Goal: Task Accomplishment & Management: Use online tool/utility

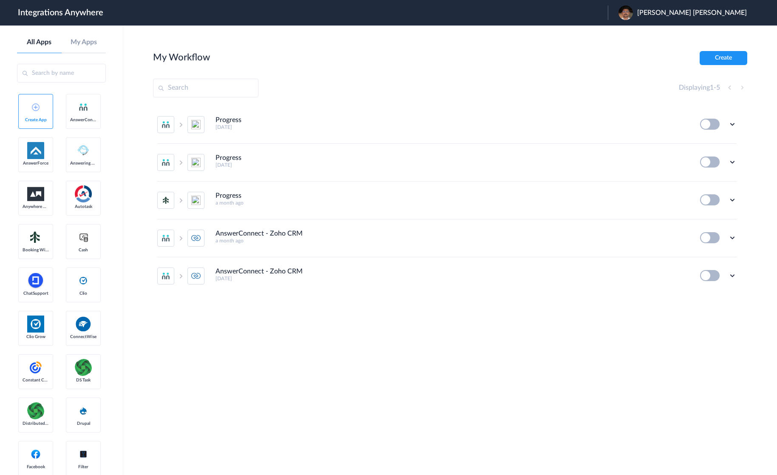
click at [408, 331] on section "My Workflow Create Displaying 1 - 5 Progress 14 days ago Edit Task history Dele…" at bounding box center [450, 275] width 594 height 449
click at [405, 330] on section "My Workflow Create Displaying 1 - 5 Progress 14 days ago Edit Task history Dele…" at bounding box center [450, 275] width 594 height 449
click at [427, 334] on section "My Workflow Create Displaying 1 - 5 Progress 14 days ago Edit Task history Dele…" at bounding box center [450, 275] width 594 height 449
click at [716, 58] on button "Create" at bounding box center [723, 58] width 48 height 14
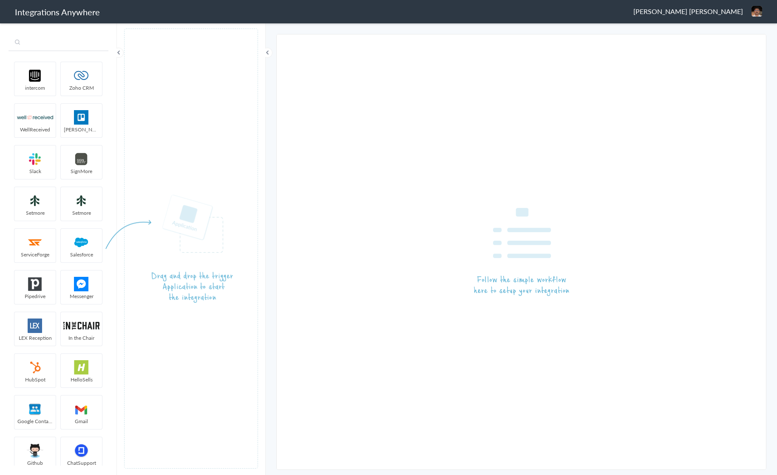
click at [70, 44] on input "text" at bounding box center [58, 43] width 100 height 16
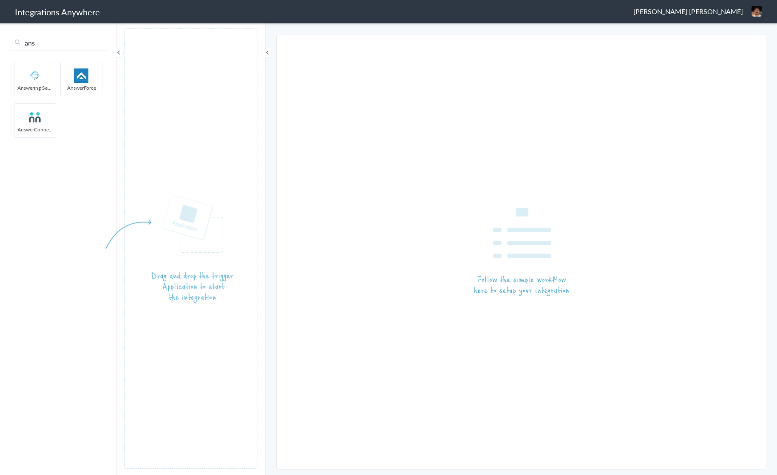
type input "ans"
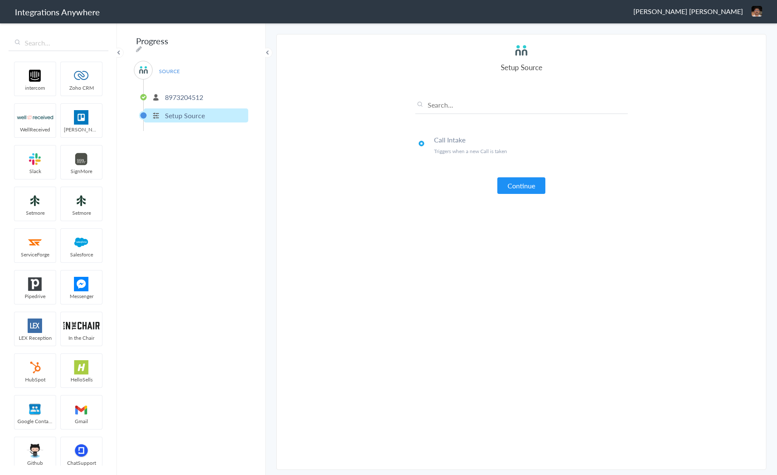
click at [349, 144] on section "Select Account 8973204512 Rename Delete (2 months ago) + connect Continue Setup…" at bounding box center [521, 251] width 490 height 435
click at [526, 188] on button "Continue" at bounding box center [521, 185] width 48 height 17
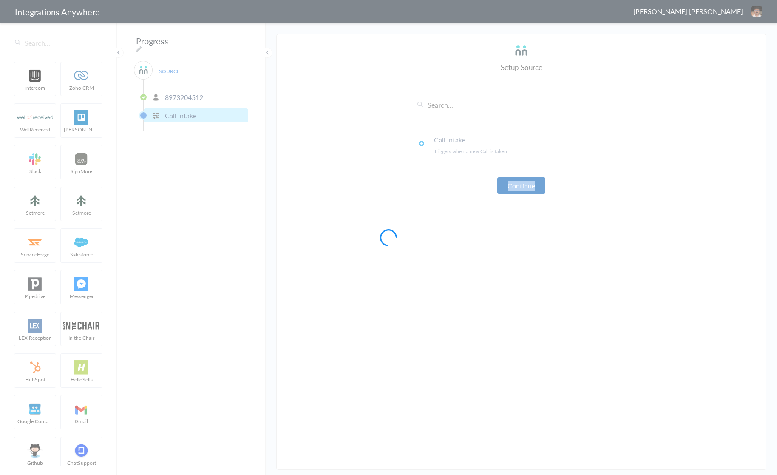
click at [526, 188] on div at bounding box center [388, 237] width 777 height 475
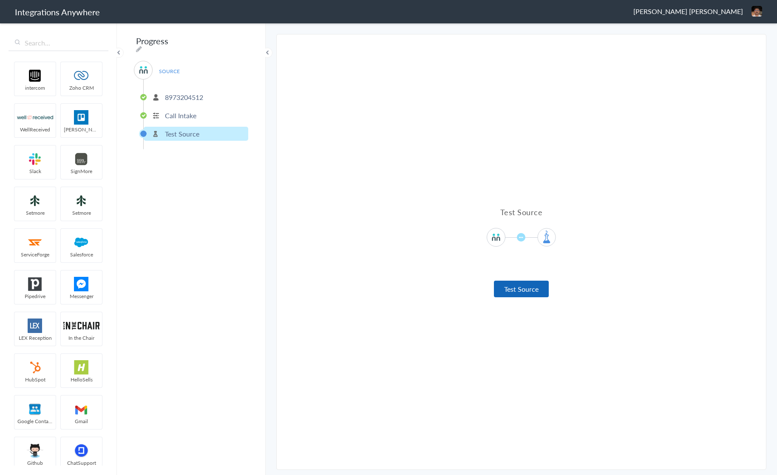
click at [531, 286] on button "Test Source" at bounding box center [521, 288] width 55 height 17
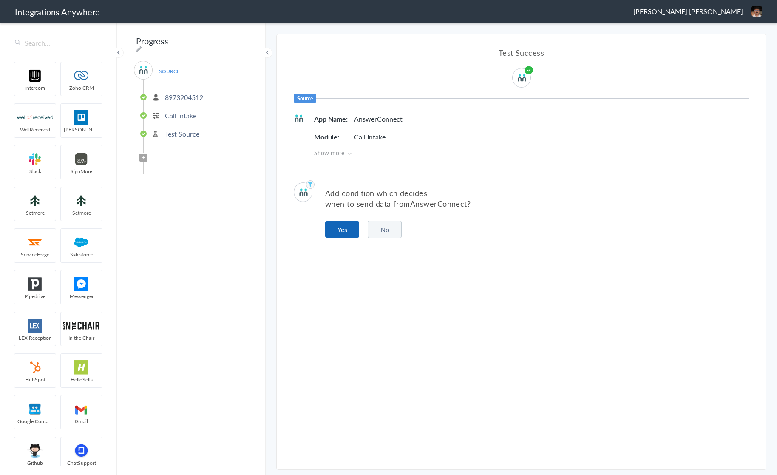
click at [336, 229] on button "Yes" at bounding box center [342, 229] width 34 height 17
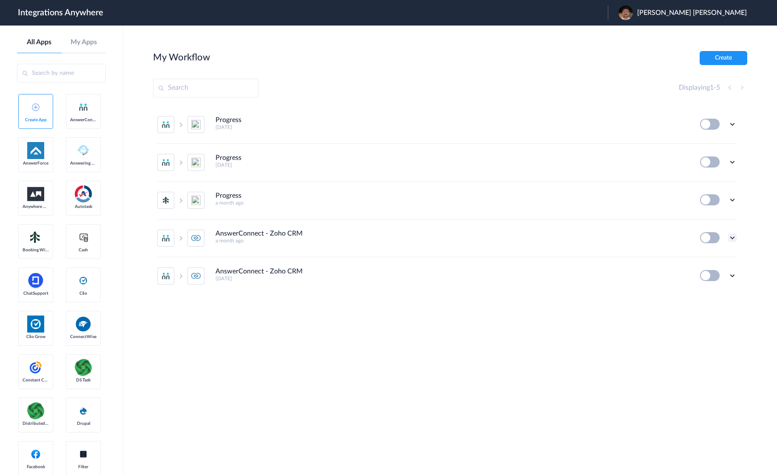
click at [732, 239] on icon at bounding box center [732, 237] width 8 height 8
click at [705, 256] on link "Edit" at bounding box center [697, 257] width 20 height 6
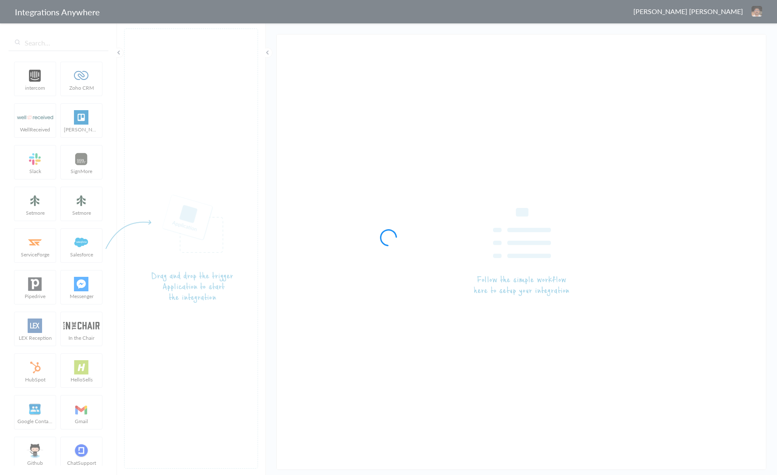
type input "AnswerConnect - Zoho CRM"
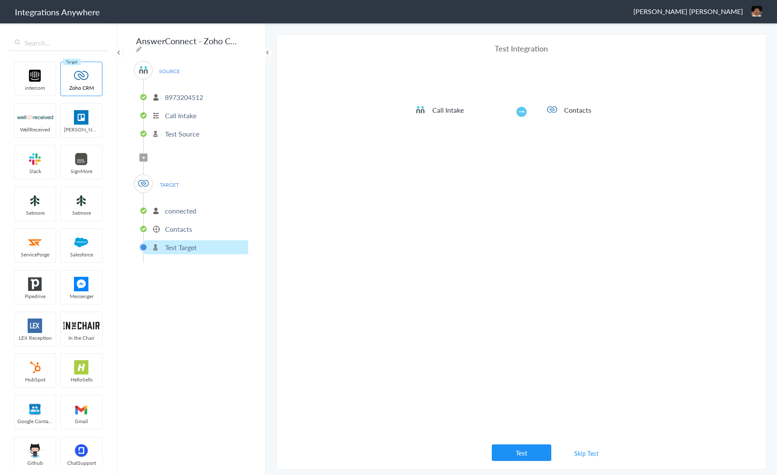
click at [182, 232] on ul "connected Contacts Test Target" at bounding box center [195, 228] width 105 height 70
click at [182, 226] on p "Contacts" at bounding box center [178, 229] width 27 height 10
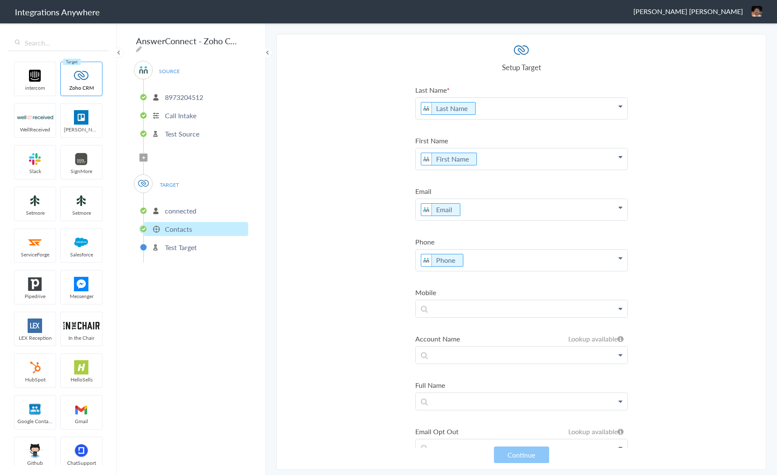
click at [335, 172] on section "Select Account 8973204512 Rename Delete (2 months ago) + connect Continue Setup…" at bounding box center [521, 251] width 490 height 435
click at [334, 164] on section "Select Account 8973204512 Rename Delete (2 months ago) + connect Continue Setup…" at bounding box center [521, 251] width 490 height 435
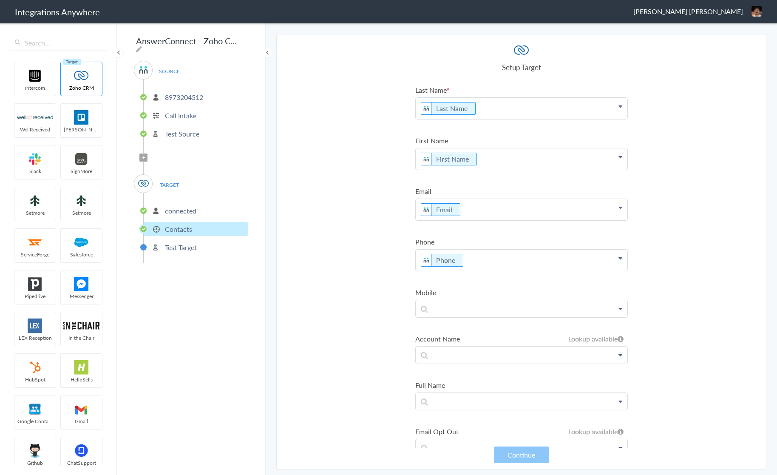
click at [178, 93] on p "8973204512" at bounding box center [184, 97] width 38 height 10
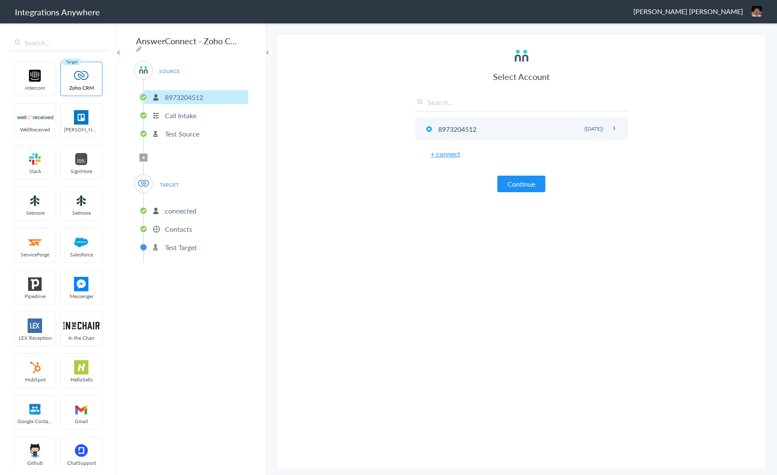
drag, startPoint x: 484, startPoint y: 129, endPoint x: 436, endPoint y: 132, distance: 48.5
click at [436, 132] on li "8973204512 Rename Delete (2 months ago)" at bounding box center [521, 129] width 212 height 23
click at [325, 187] on section "Select Account 8973204512 Rename Delete (2 months ago) + connect Continue Setup…" at bounding box center [521, 251] width 490 height 435
click at [403, 243] on section "Select Account 8973204512 Rename Delete (2 months ago) + connect Continue Setup…" at bounding box center [521, 251] width 490 height 435
click at [364, 193] on section "Select Account 8973204512 Rename Delete (2 months ago) + connect Continue Setup…" at bounding box center [521, 251] width 490 height 435
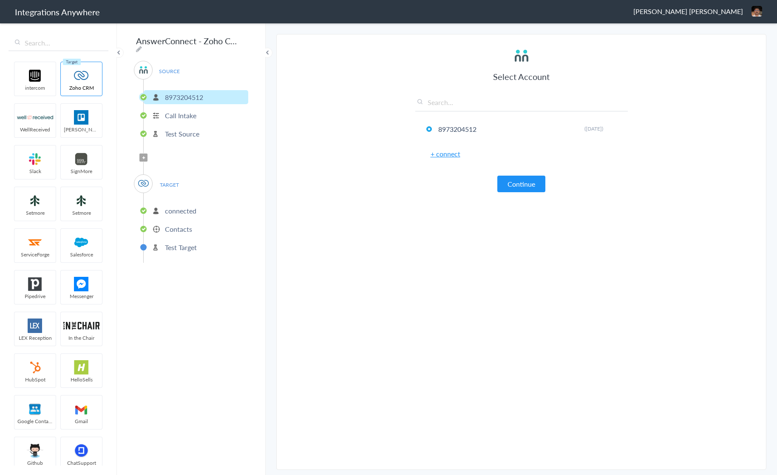
click at [298, 160] on section "Select Account 8973204512 Rename Delete (2 months ago) + connect Continue Setup…" at bounding box center [521, 251] width 490 height 435
click at [183, 224] on p "Contacts" at bounding box center [178, 229] width 27 height 10
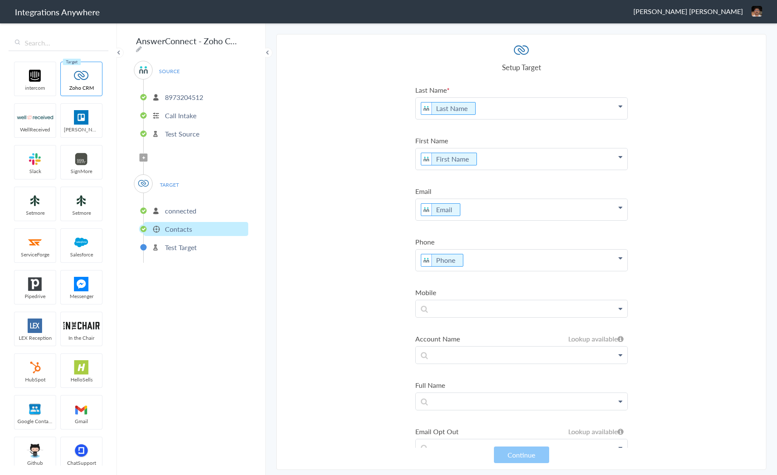
click at [373, 298] on section "Select Account 8973204512 Rename Delete (2 months ago) + connect Continue Setup…" at bounding box center [521, 251] width 490 height 435
click at [308, 243] on section "Select Account 8973204512 Rename Delete (2 months ago) + connect Continue Setup…" at bounding box center [521, 251] width 490 height 435
click at [506, 105] on p "Last Name" at bounding box center [521, 108] width 212 height 21
click at [494, 105] on p "Last Name" at bounding box center [521, 108] width 212 height 21
click at [382, 116] on section "Select Account 8973204512 Rename Delete (2 months ago) + connect Continue Setup…" at bounding box center [521, 251] width 490 height 435
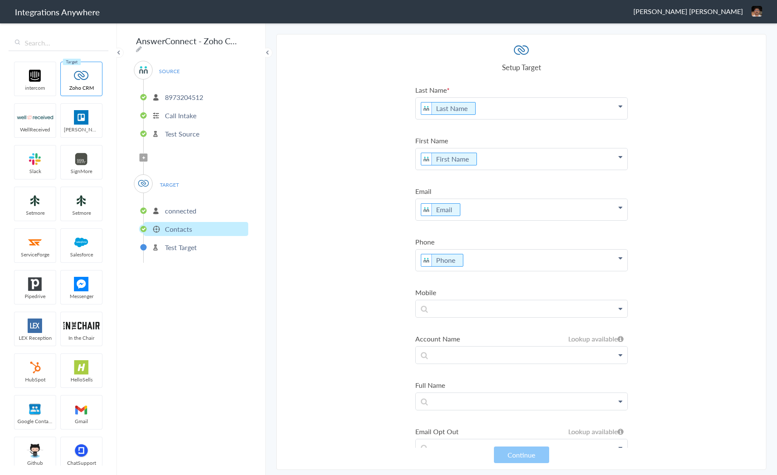
click at [348, 278] on section "Select Account 8973204512 Rename Delete (2 months ago) + connect Continue Setup…" at bounding box center [521, 251] width 490 height 435
click at [350, 284] on section "Select Account 8973204512 Rename Delete (2 months ago) + connect Continue Setup…" at bounding box center [521, 251] width 490 height 435
click at [347, 281] on section "Select Account 8973204512 Rename Delete (2 months ago) + connect Continue Setup…" at bounding box center [521, 251] width 490 height 435
drag, startPoint x: 410, startPoint y: 88, endPoint x: 456, endPoint y: 86, distance: 45.9
click at [456, 86] on section "Select Account 8973204512 Rename Delete (2 months ago) + connect Continue Setup…" at bounding box center [521, 251] width 490 height 435
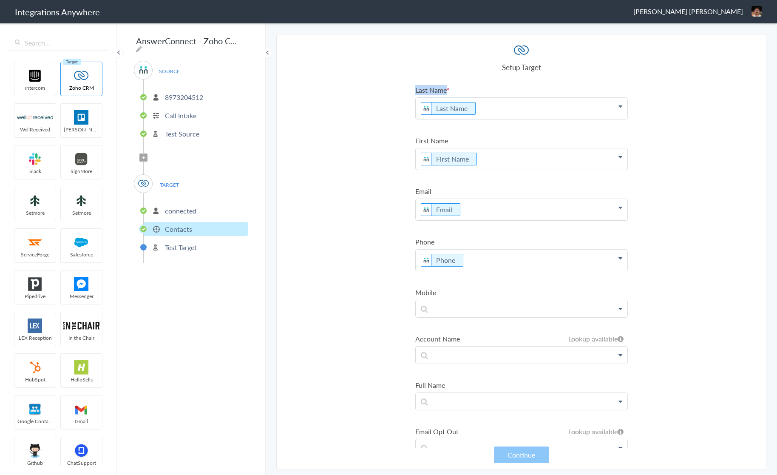
drag, startPoint x: 451, startPoint y: 90, endPoint x: 412, endPoint y: 91, distance: 39.5
click at [412, 91] on section "Select Account 8973204512 Rename Delete (2 months ago) + connect Continue Setup…" at bounding box center [521, 251] width 490 height 435
click at [411, 90] on section "Select Account 8973204512 Rename Delete (2 months ago) + connect Continue Setup…" at bounding box center [521, 251] width 490 height 435
drag, startPoint x: 412, startPoint y: 90, endPoint x: 390, endPoint y: 93, distance: 22.4
click at [451, 88] on section "Select Account 8973204512 Rename Delete (2 months ago) + connect Continue Setup…" at bounding box center [521, 251] width 490 height 435
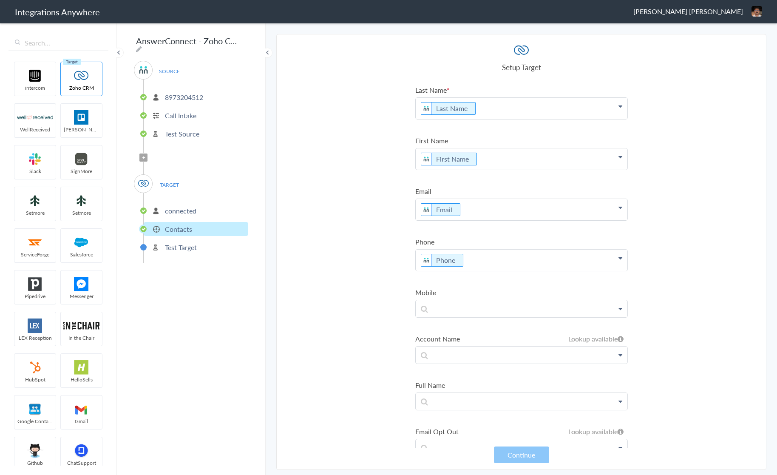
click at [331, 108] on section "Select Account 8973204512 Rename Delete (2 months ago) + connect Continue Setup…" at bounding box center [521, 251] width 490 height 435
click at [404, 131] on section "Select Account 8973204512 Rename Delete (2 months ago) + connect Continue Setup…" at bounding box center [521, 251] width 490 height 435
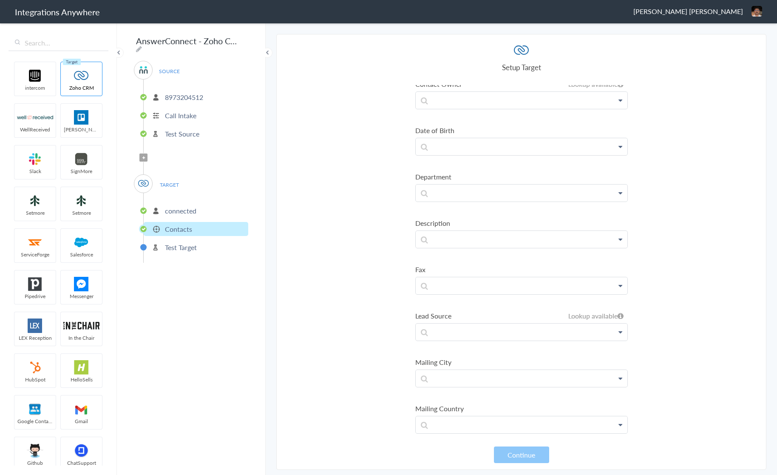
scroll to position [675, 0]
click at [326, 194] on section "Select Account 8973204512 Rename Delete (2 months ago) + connect Continue Setup…" at bounding box center [521, 251] width 490 height 435
click at [33, 160] on img at bounding box center [35, 159] width 36 height 14
click at [387, 177] on section "Select Account 8973204512 Rename Delete (2 months ago) + connect Continue Setup…" at bounding box center [521, 251] width 490 height 435
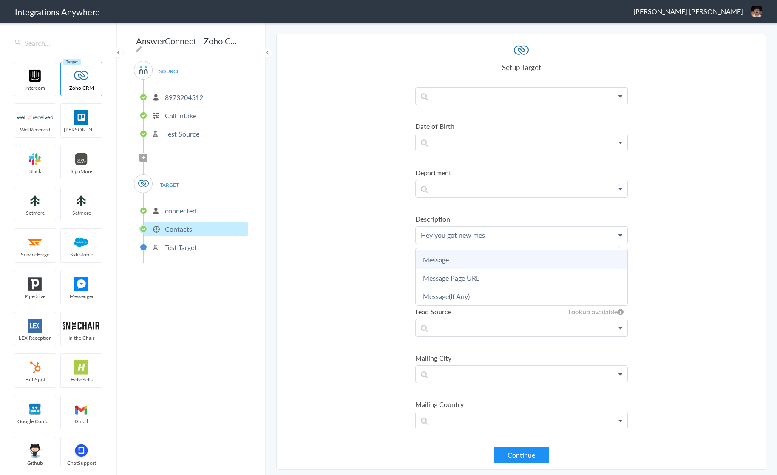
click at [0, 0] on link "Message" at bounding box center [0, 0] width 0 height 0
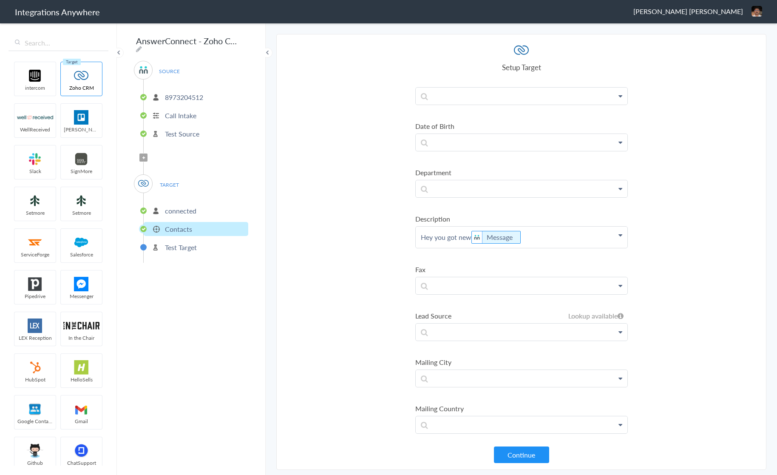
click at [390, 249] on section "Select Account 8973204512 Rename Delete (2 months ago) + connect Continue Setup…" at bounding box center [521, 251] width 490 height 435
click at [363, 239] on section "Select Account 8973204512 Rename Delete (2 months ago) + connect Continue Setup…" at bounding box center [521, 251] width 490 height 435
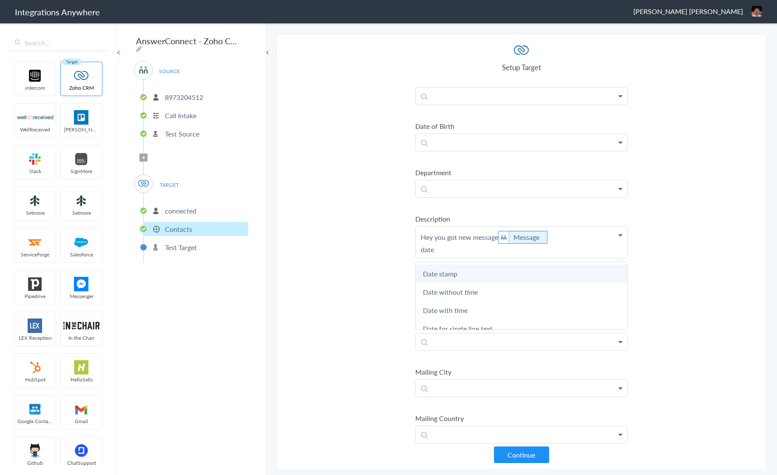
click at [0, 0] on link "Date stamp" at bounding box center [0, 0] width 0 height 0
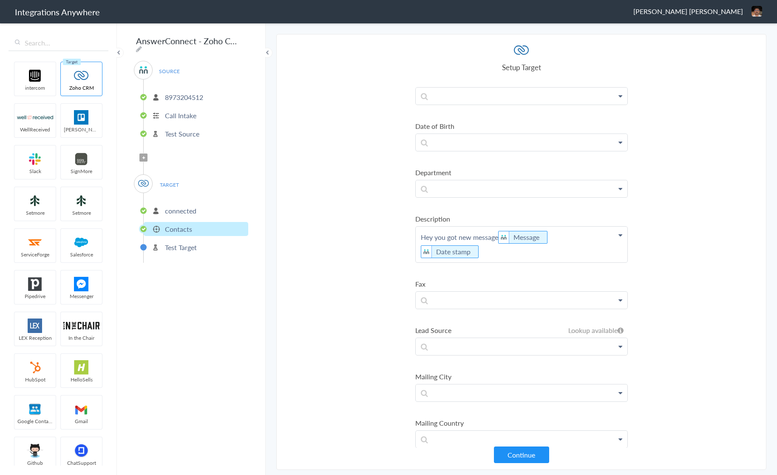
click at [380, 260] on section "Select Account 8973204512 Rename Delete (2 months ago) + connect Continue Setup…" at bounding box center [521, 251] width 490 height 435
click at [372, 220] on section "Select Account 8973204512 Rename Delete (2 months ago) + connect Continue Setup…" at bounding box center [521, 251] width 490 height 435
click at [368, 184] on section "Select Account 8973204512 Rename Delete (2 months ago) + connect Continue Setup…" at bounding box center [521, 251] width 490 height 435
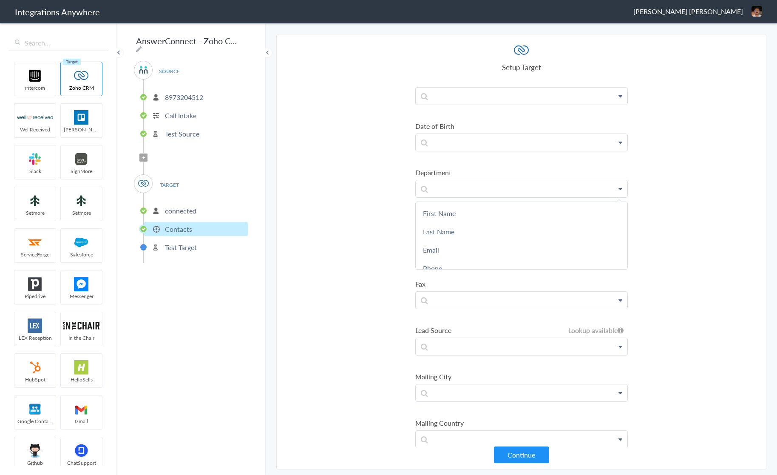
click at [415, 154] on ul "Last Name Last Name First Name Last Name Email Phone Amount Email Opt out Phone…" at bounding box center [521, 240] width 212 height 1660
drag, startPoint x: 410, startPoint y: 164, endPoint x: 681, endPoint y: 194, distance: 272.3
click at [697, 195] on section "Select Account 8973204512 Rename Delete (2 months ago) + connect Continue Setup…" at bounding box center [521, 251] width 490 height 435
click at [642, 189] on section "Select Account 8973204512 Rename Delete (2 months ago) + connect Continue Setup…" at bounding box center [521, 251] width 490 height 435
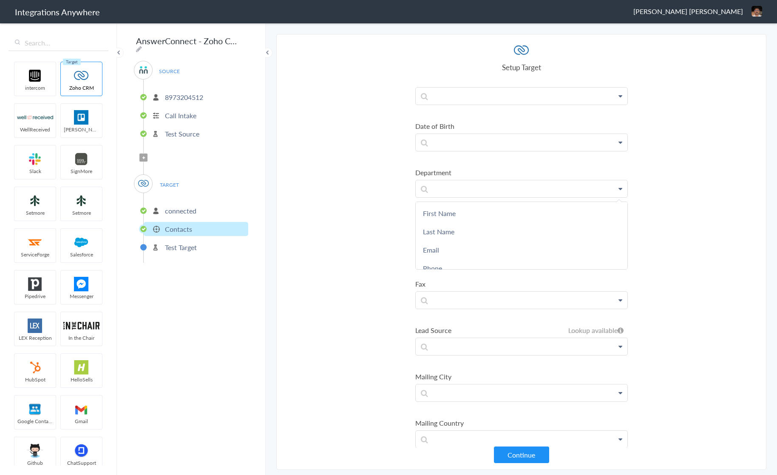
click at [368, 186] on section "Select Account 8973204512 Rename Delete (2 months ago) + connect Continue Setup…" at bounding box center [521, 251] width 490 height 435
click at [372, 191] on section "Select Account 8973204512 Rename Delete (2 months ago) + connect Continue Setup…" at bounding box center [521, 251] width 490 height 435
click at [375, 212] on section "Select Account 8973204512 Rename Delete (2 months ago) + connect Continue Setup…" at bounding box center [521, 251] width 490 height 435
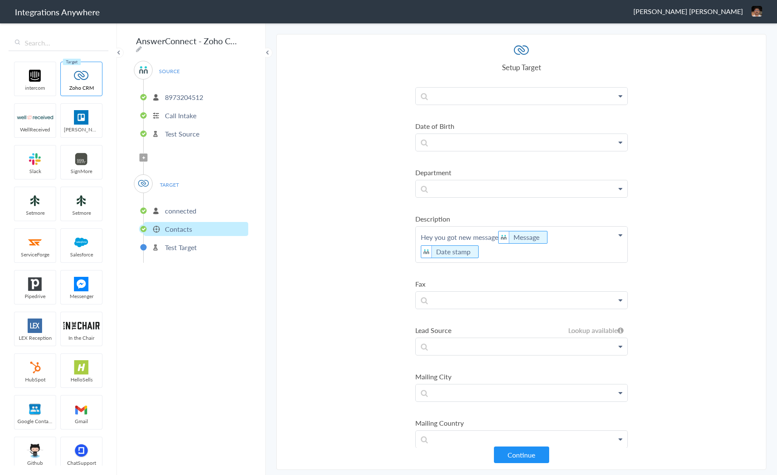
click at [708, 240] on section "Select Account 8973204512 Rename Delete (2 months ago) + connect Continue Setup…" at bounding box center [521, 251] width 490 height 435
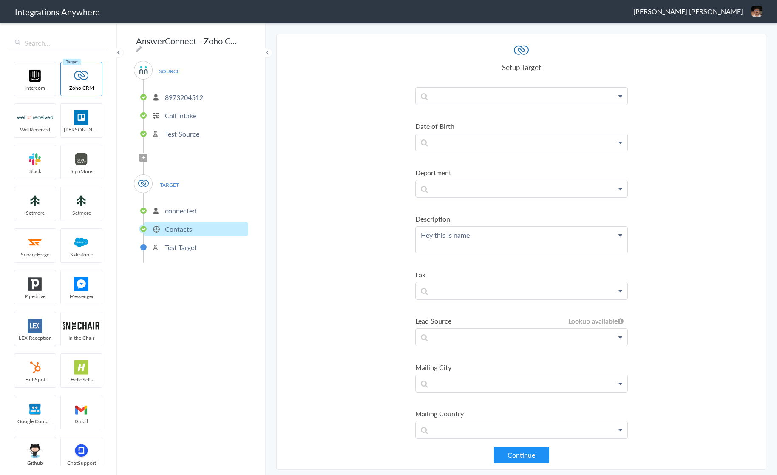
click at [701, 234] on section "Select Account 8973204512 Rename Delete (2 months ago) + connect Continue Setup…" at bounding box center [521, 251] width 490 height 435
click at [703, 240] on section "Select Account 8973204512 Rename Delete (2 months ago) + connect Continue Setup…" at bounding box center [521, 251] width 490 height 435
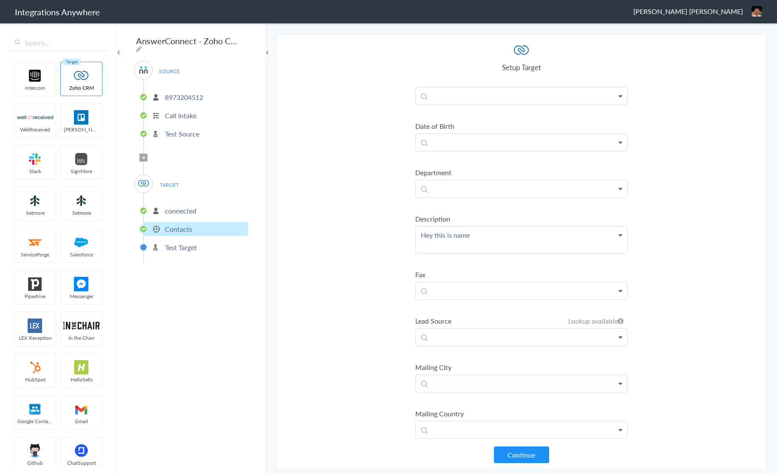
click at [699, 242] on section "Select Account 8973204512 Rename Delete (2 months ago) + connect Continue Setup…" at bounding box center [521, 251] width 490 height 435
click at [694, 240] on section "Select Account 8973204512 Rename Delete (2 months ago) + connect Continue Setup…" at bounding box center [521, 251] width 490 height 435
click at [377, 266] on section "Select Account 8973204512 Rename Delete (2 months ago) + connect Continue Setup…" at bounding box center [521, 251] width 490 height 435
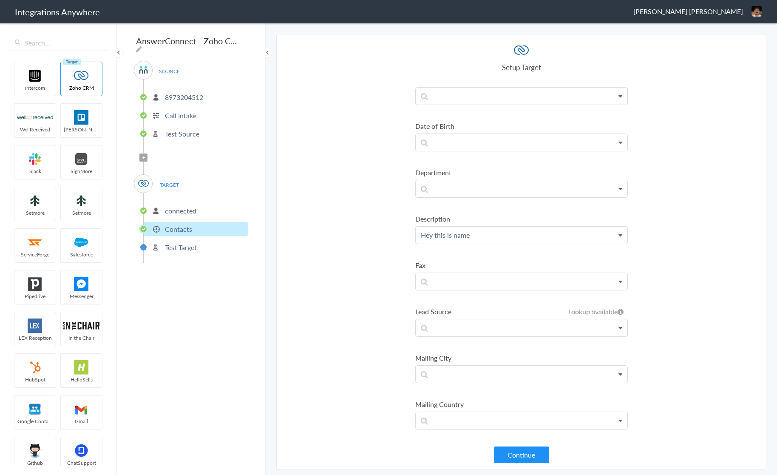
click at [377, 266] on section "Select Account 8973204512 Rename Delete (2 months ago) + connect Continue Setup…" at bounding box center [521, 251] width 490 height 435
drag, startPoint x: 506, startPoint y: 234, endPoint x: 377, endPoint y: 233, distance: 129.1
click at [377, 233] on section "Select Account 8973204512 Rename Delete (2 months ago) + connect Continue Setup…" at bounding box center [521, 251] width 490 height 435
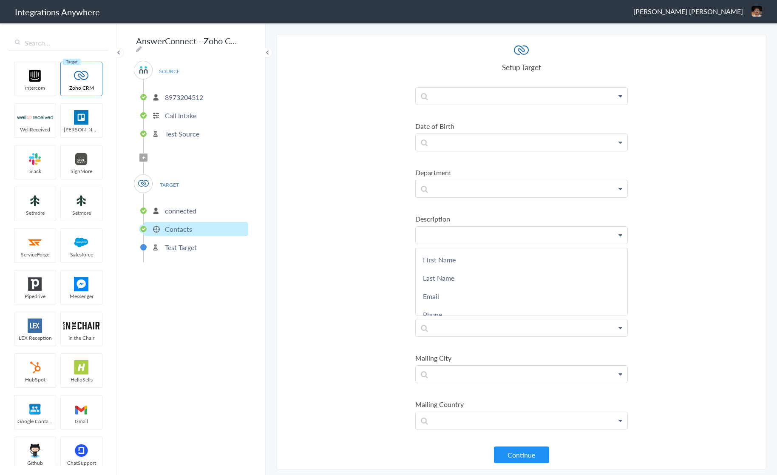
click at [355, 204] on section "Select Account 8973204512 Rename Delete (2 months ago) + connect Continue Setup…" at bounding box center [521, 251] width 490 height 435
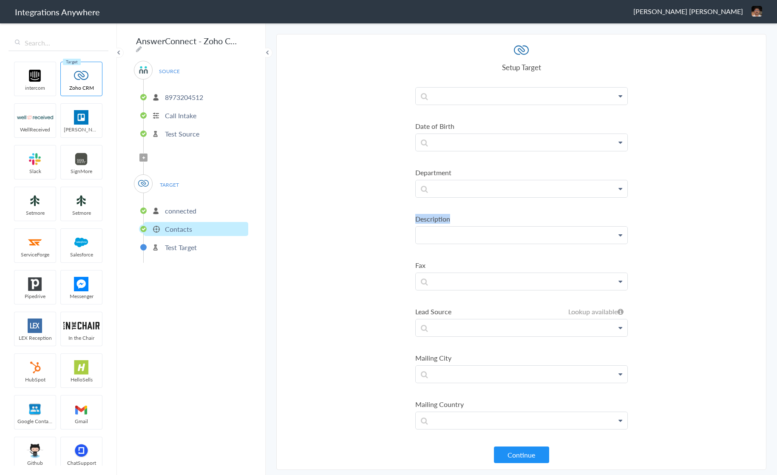
click at [356, 204] on section "Select Account 8973204512 Rename Delete (2 months ago) + connect Continue Setup…" at bounding box center [521, 251] width 490 height 435
click at [359, 214] on section "Select Account 8973204512 Rename Delete (2 months ago) + connect Continue Setup…" at bounding box center [521, 251] width 490 height 435
click at [0, 0] on link "First Name" at bounding box center [0, 0] width 0 height 0
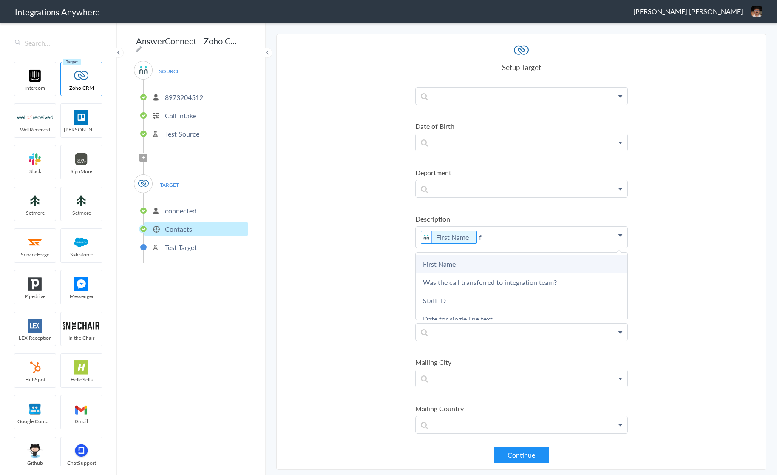
click at [0, 0] on link "First Name" at bounding box center [0, 0] width 0 height 0
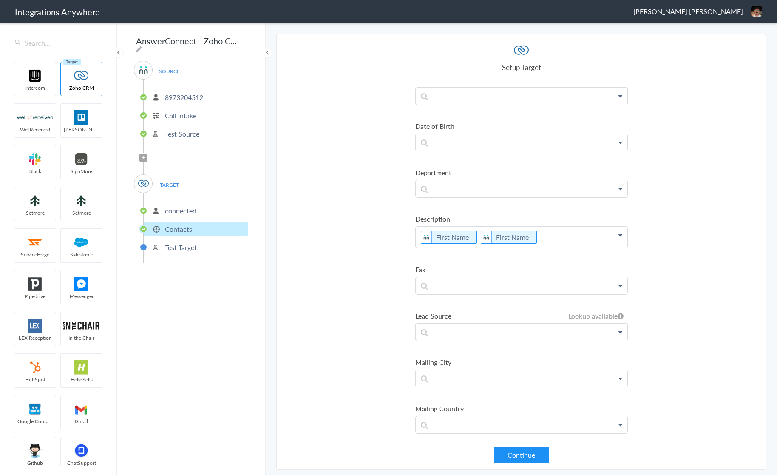
click at [372, 238] on section "Select Account 8973204512 Rename Delete (2 months ago) + connect Continue Setup…" at bounding box center [521, 251] width 490 height 435
click at [477, 232] on icon at bounding box center [476, 237] width 9 height 11
click at [475, 232] on icon at bounding box center [476, 237] width 9 height 11
click at [451, 233] on p at bounding box center [521, 234] width 212 height 17
drag, startPoint x: 483, startPoint y: 231, endPoint x: 476, endPoint y: 232, distance: 6.4
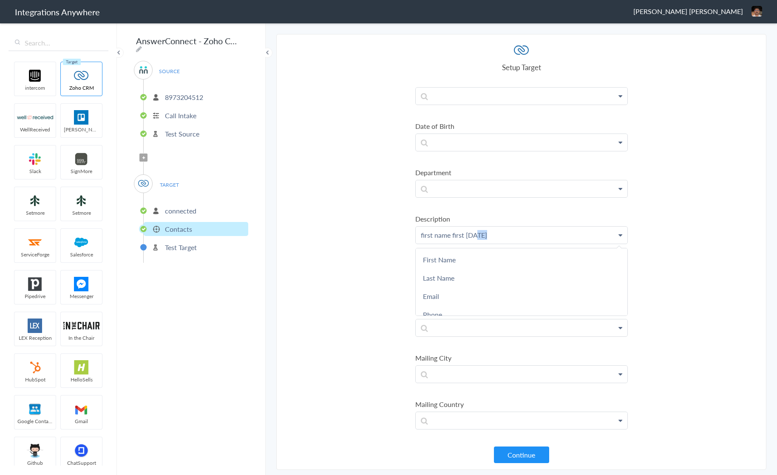
click at [476, 232] on p "first name first today" at bounding box center [521, 234] width 212 height 17
click at [300, 248] on section "Select Account 8973204512 Rename Delete (2 months ago) + connect Continue Setup…" at bounding box center [521, 251] width 490 height 435
click at [321, 248] on section "Select Account 8973204512 Rename Delete (2 months ago) + connect Continue Setup…" at bounding box center [521, 251] width 490 height 435
click at [339, 261] on section "Select Account 8973204512 Rename Delete (2 months ago) + connect Continue Setup…" at bounding box center [521, 251] width 490 height 435
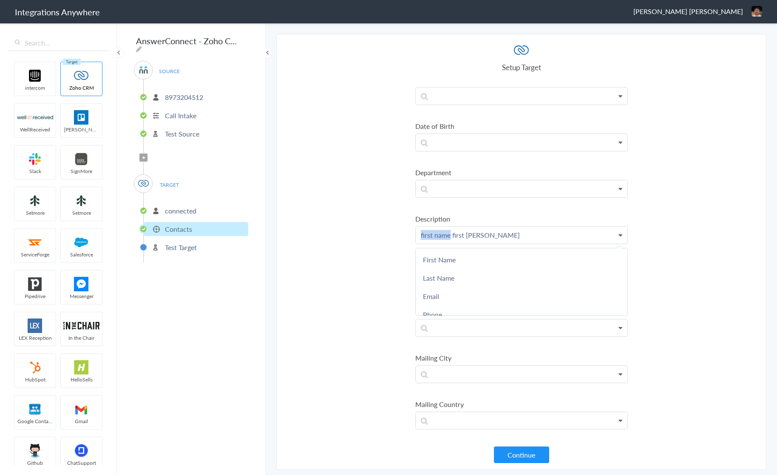
drag, startPoint x: 449, startPoint y: 229, endPoint x: 421, endPoint y: 230, distance: 28.9
click at [421, 230] on p "first name first tod" at bounding box center [521, 234] width 212 height 17
click at [449, 232] on p "first name first tod" at bounding box center [521, 234] width 212 height 17
click at [451, 231] on p "first name first tod" at bounding box center [521, 234] width 212 height 17
click at [348, 242] on section "Select Account 8973204512 Rename Delete (2 months ago) + connect Continue Setup…" at bounding box center [521, 251] width 490 height 435
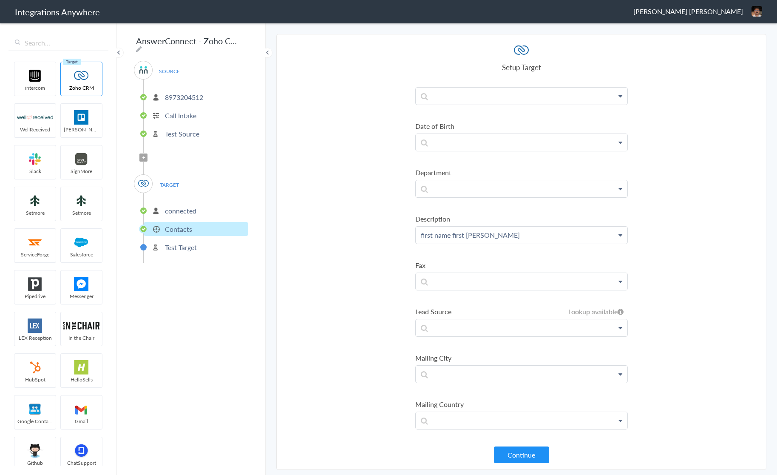
click at [446, 226] on p "first name first tod" at bounding box center [521, 234] width 212 height 17
click at [375, 222] on section "Select Account 8973204512 Rename Delete (2 months ago) + connect Continue Setup…" at bounding box center [521, 251] width 490 height 435
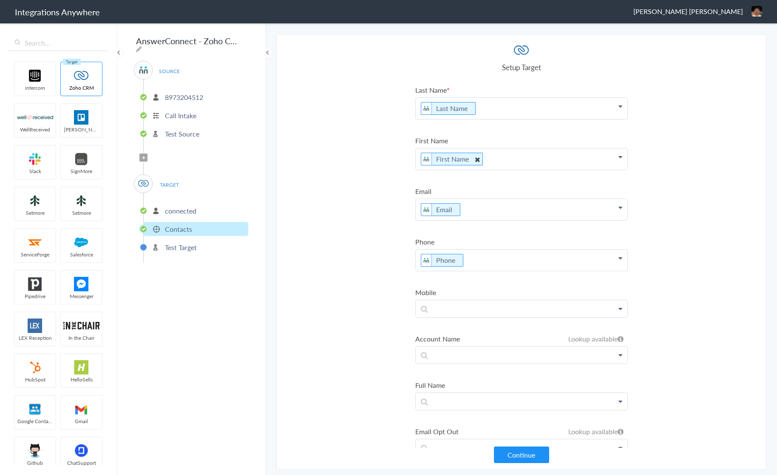
click at [476, 157] on icon at bounding box center [476, 159] width 9 height 11
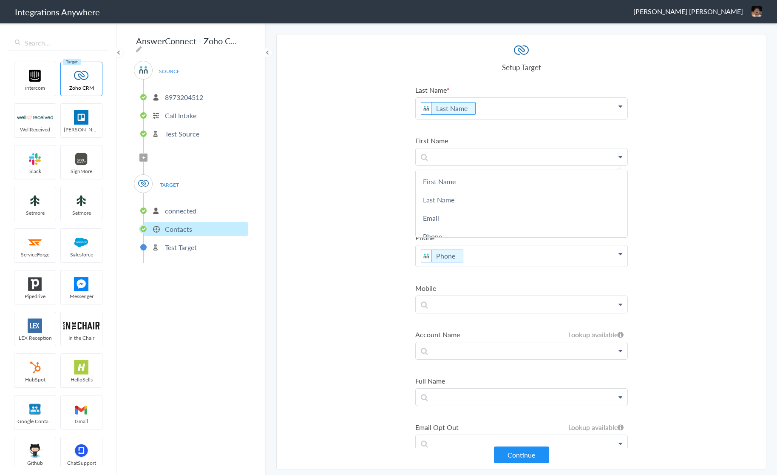
click at [347, 201] on section "Select Account 8973204512 Rename Delete (2 months ago) + connect Continue Setup…" at bounding box center [521, 251] width 490 height 435
click at [461, 254] on icon at bounding box center [462, 256] width 9 height 11
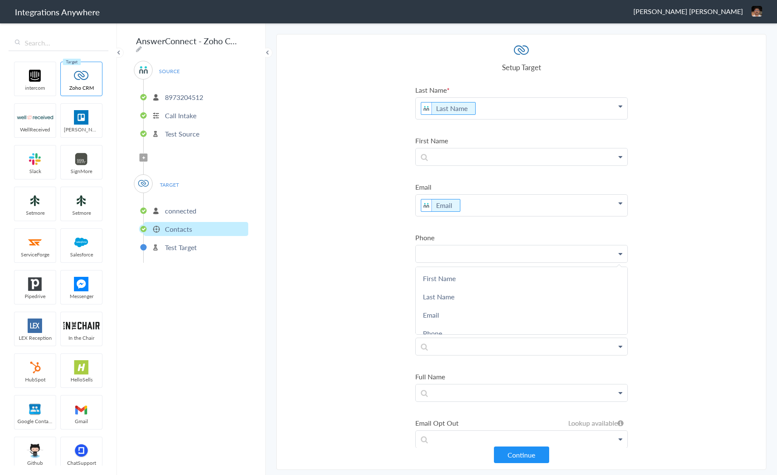
click at [435, 251] on p at bounding box center [521, 253] width 212 height 17
click at [0, 0] on link "Email" at bounding box center [0, 0] width 0 height 0
click at [367, 262] on section "Select Account 8973204512 Rename Delete (2 months ago) + connect Continue Setup…" at bounding box center [521, 251] width 490 height 435
click at [475, 109] on icon at bounding box center [475, 108] width 9 height 11
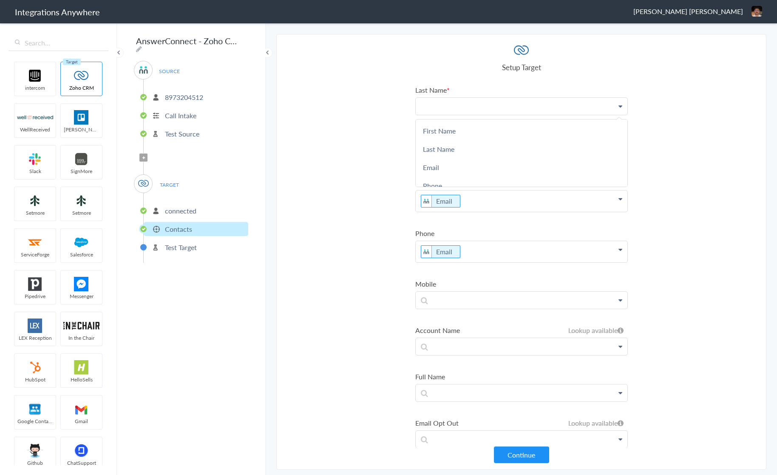
click at [458, 106] on p at bounding box center [521, 106] width 212 height 17
click at [439, 133] on link "Phone" at bounding box center [521, 130] width 212 height 18
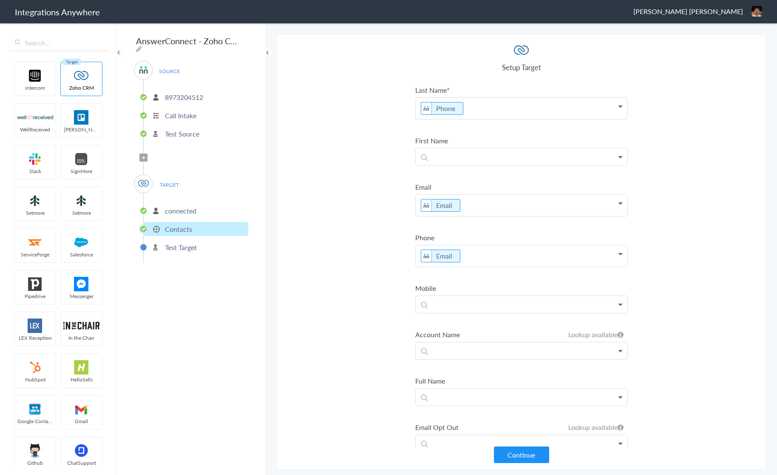
click at [363, 127] on section "Select Account 8973204512 Rename Delete (2 months ago) + connect Continue Setup…" at bounding box center [521, 251] width 490 height 435
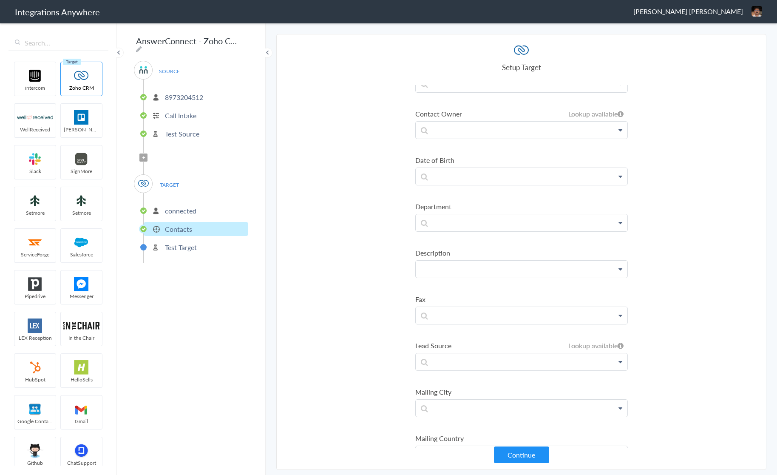
scroll to position [1280, 0]
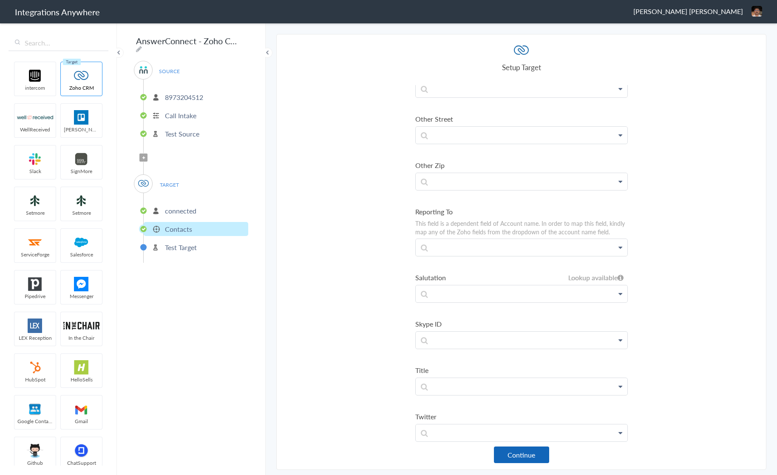
click at [535, 455] on button "Continue" at bounding box center [521, 454] width 55 height 17
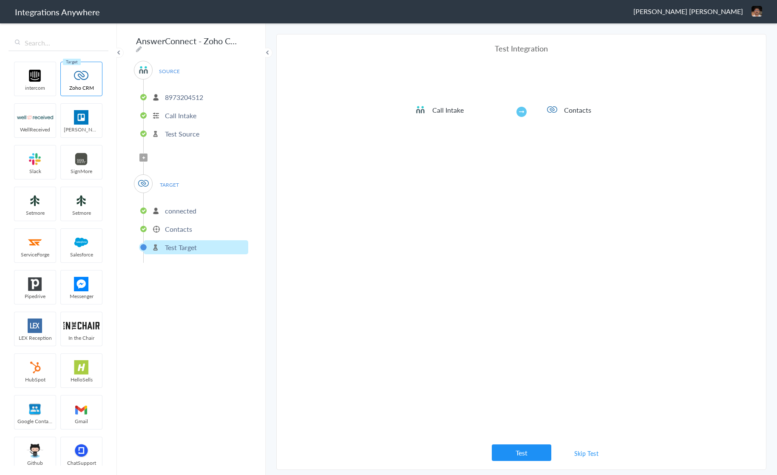
click at [187, 226] on p "Contacts" at bounding box center [178, 229] width 27 height 10
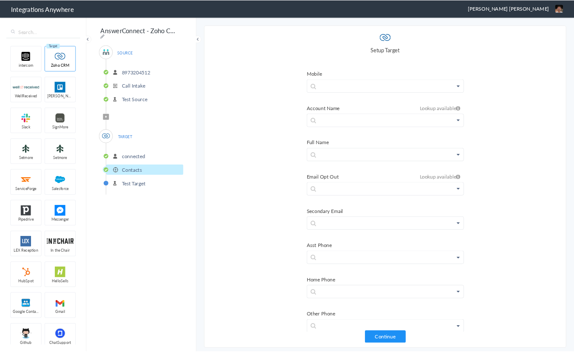
scroll to position [0, 0]
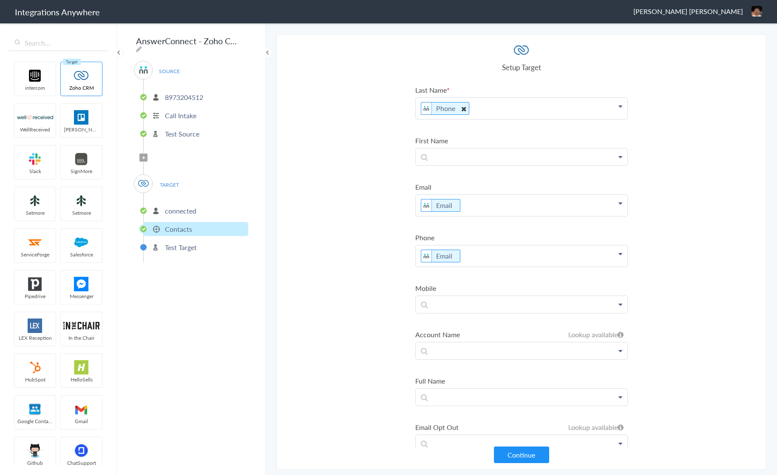
click at [463, 109] on icon at bounding box center [462, 108] width 9 height 11
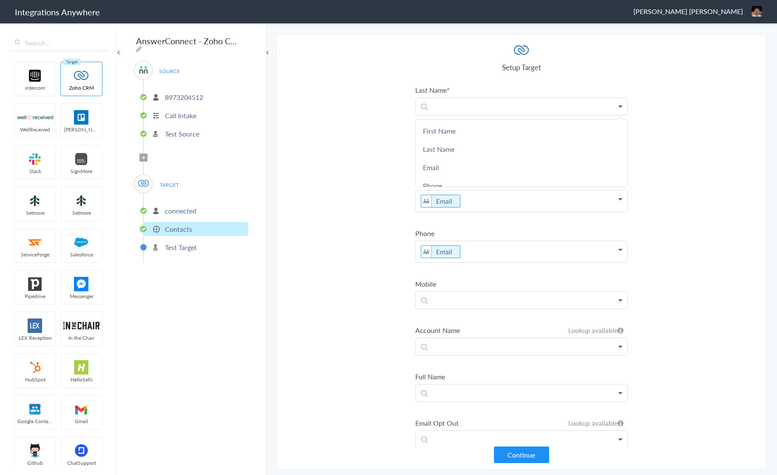
click at [374, 145] on section "Select Account 8973204512 Rename Delete (2 months ago) + connect Continue Setup…" at bounding box center [521, 251] width 490 height 435
click at [374, 146] on section "Select Account 8973204512 Rename Delete (2 months ago) + connect Continue Setup…" at bounding box center [521, 251] width 490 height 435
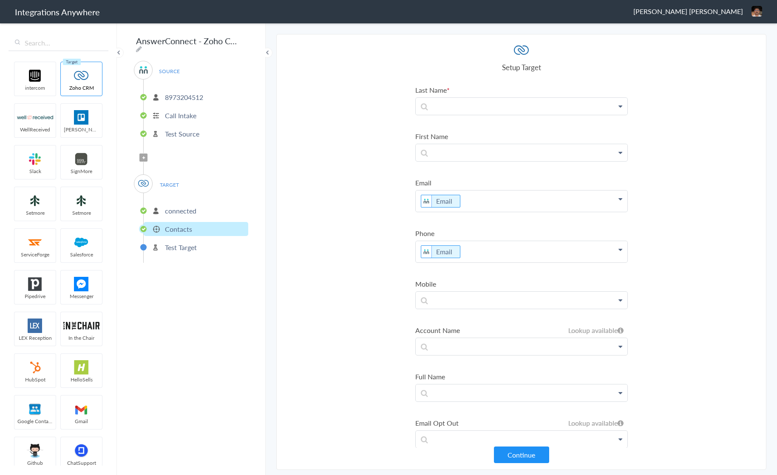
click at [361, 177] on section "Select Account 8973204512 Rename Delete (2 months ago) + connect Continue Setup…" at bounding box center [521, 251] width 490 height 435
click at [353, 184] on section "Select Account 8973204512 Rename Delete (2 months ago) + connect Continue Setup…" at bounding box center [521, 251] width 490 height 435
click at [348, 184] on section "Select Account 8973204512 Rename Delete (2 months ago) + connect Continue Setup…" at bounding box center [521, 251] width 490 height 435
click at [357, 191] on section "Select Account 8973204512 Rename Delete (2 months ago) + connect Continue Setup…" at bounding box center [521, 251] width 490 height 435
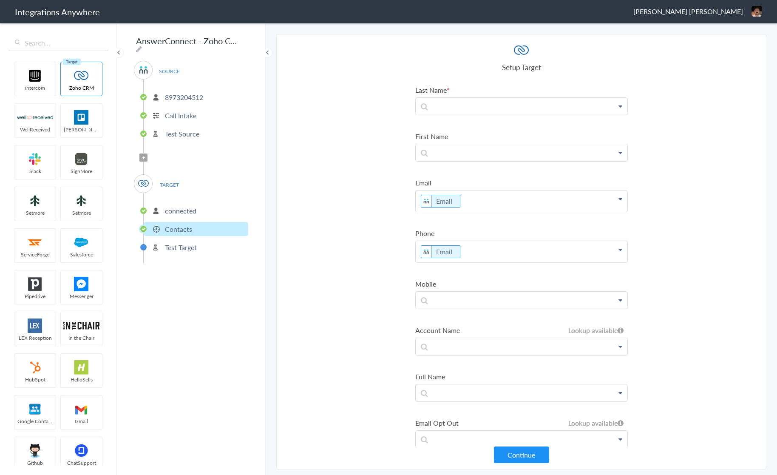
click at [357, 191] on section "Select Account 8973204512 Rename Delete (2 months ago) + connect Continue Setup…" at bounding box center [521, 251] width 490 height 435
click at [360, 196] on section "Select Account 8973204512 Rename Delete (2 months ago) + connect Continue Setup…" at bounding box center [521, 251] width 490 height 435
click at [480, 110] on p at bounding box center [521, 106] width 212 height 17
click at [433, 130] on link "First Name" at bounding box center [521, 130] width 212 height 18
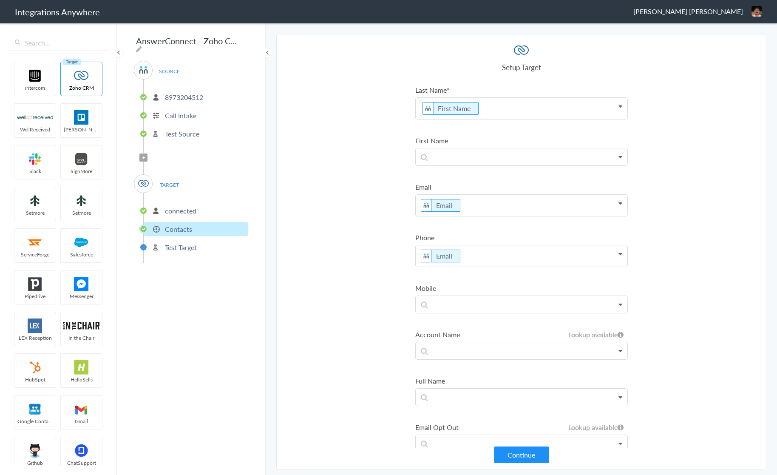
click at [491, 110] on p "First Name" at bounding box center [521, 108] width 212 height 21
click at [502, 108] on p "First Name" at bounding box center [521, 108] width 212 height 21
click at [456, 137] on link "First Name" at bounding box center [521, 135] width 212 height 18
click at [559, 111] on p "First Name First Name" at bounding box center [521, 108] width 212 height 21
click at [334, 171] on section "Select Account 8973204512 Rename Delete (2 months ago) + connect Continue Setup…" at bounding box center [521, 251] width 490 height 435
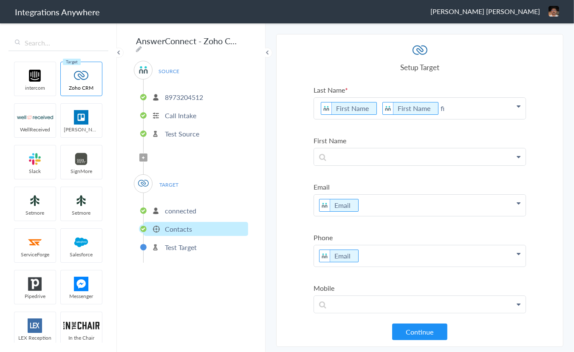
click at [475, 109] on p "First Name First Name fi" at bounding box center [420, 108] width 212 height 21
click at [519, 107] on icon at bounding box center [519, 106] width 4 height 7
drag, startPoint x: 458, startPoint y: 108, endPoint x: 309, endPoint y: 109, distance: 148.7
click at [309, 109] on section "Select Account 8973204512 Rename Delete (2 months ago) + connect Continue Setup…" at bounding box center [419, 190] width 287 height 313
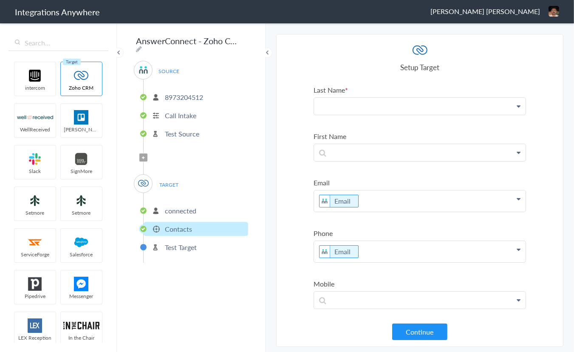
click at [302, 108] on section "Select Account 8973204512 Rename Delete (2 months ago) + connect Continue Setup…" at bounding box center [419, 190] width 287 height 313
click at [534, 102] on section "Select Account 8973204512 Rename Delete (2 months ago) + connect Continue Setup…" at bounding box center [419, 190] width 287 height 313
click at [519, 105] on icon at bounding box center [519, 106] width 4 height 7
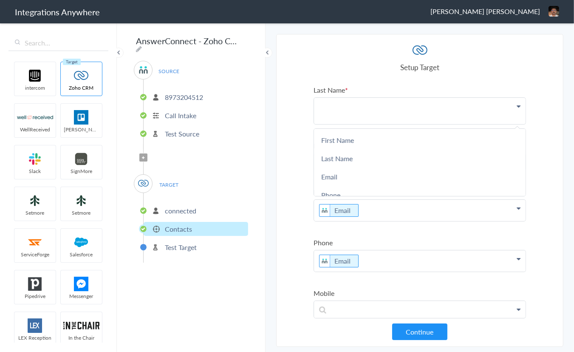
click at [541, 126] on section "Select Account 8973204512 Rename Delete (2 months ago) + connect Continue Setup…" at bounding box center [419, 190] width 287 height 313
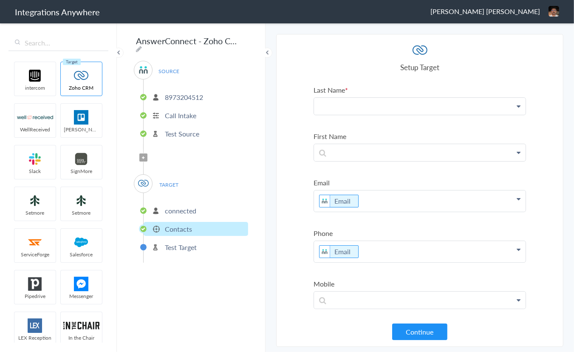
click at [518, 104] on icon at bounding box center [519, 106] width 4 height 7
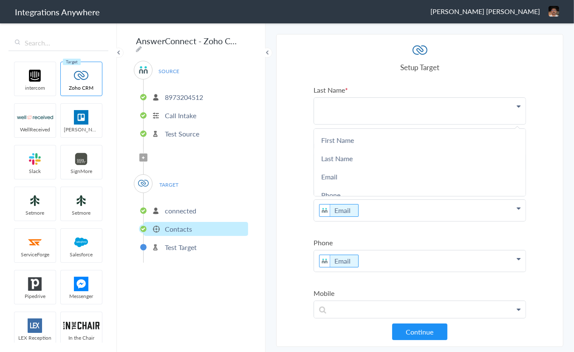
click at [539, 77] on section "Select Account 8973204512 Rename Delete (2 months ago) + connect Continue Setup…" at bounding box center [419, 190] width 287 height 313
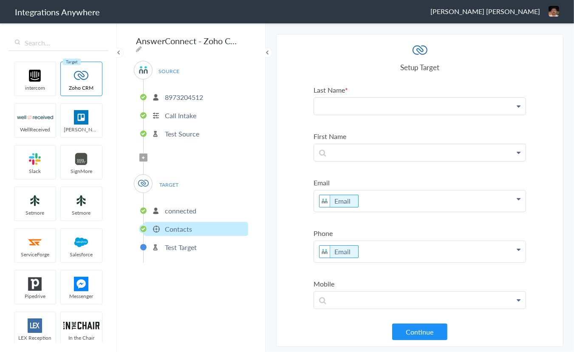
click at [421, 107] on p at bounding box center [420, 106] width 212 height 17
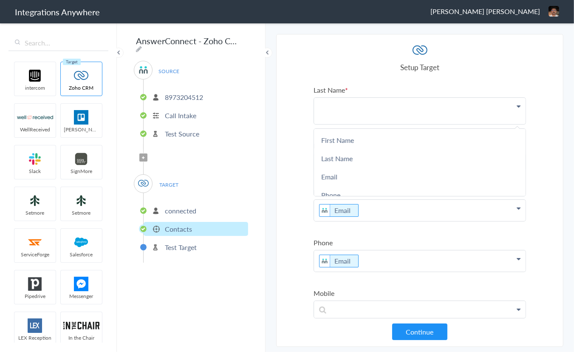
click at [323, 71] on h4 "Setup Target" at bounding box center [420, 67] width 212 height 10
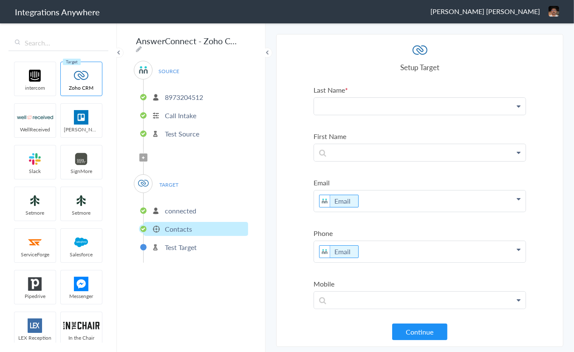
click at [461, 108] on p at bounding box center [420, 106] width 212 height 17
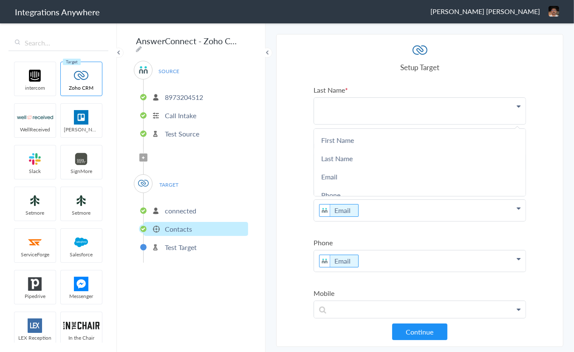
click at [318, 116] on p at bounding box center [420, 111] width 212 height 26
click at [293, 170] on section "Select Account 8973204512 Rename Delete (2 months ago) + connect Continue Setup…" at bounding box center [419, 190] width 287 height 313
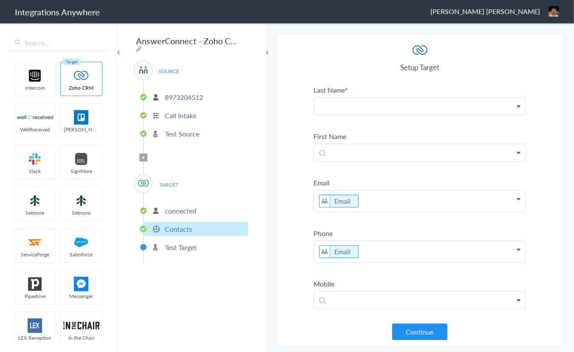
click at [296, 230] on section "Select Account 8973204512 Rename Delete (2 months ago) + connect Continue Setup…" at bounding box center [419, 190] width 287 height 313
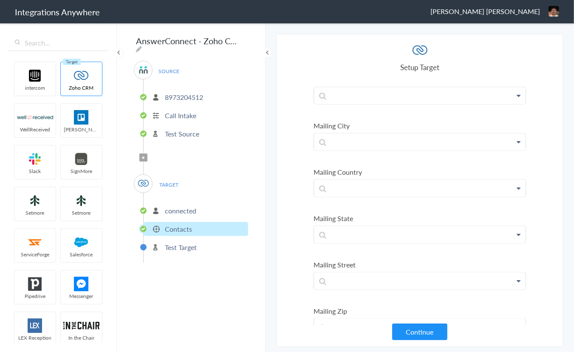
scroll to position [756, 0]
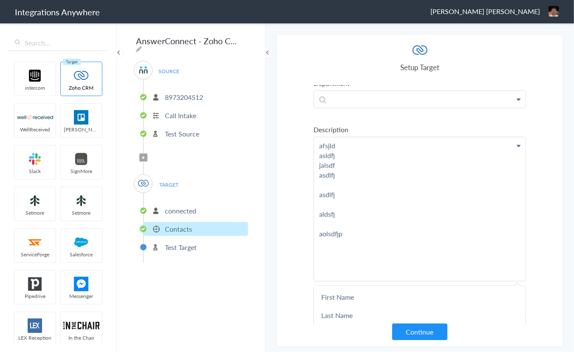
click at [280, 184] on section "Select Account 8973204512 Rename Delete (2 months ago) + connect Continue Setup…" at bounding box center [419, 190] width 287 height 313
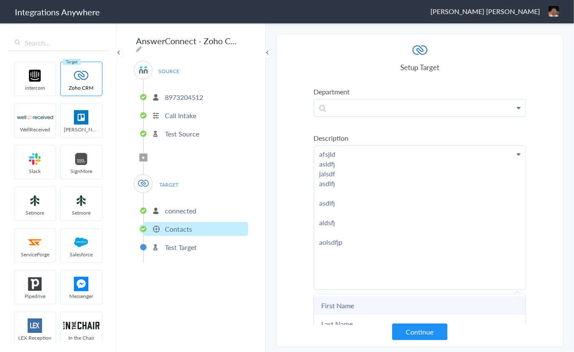
scroll to position [743, 0]
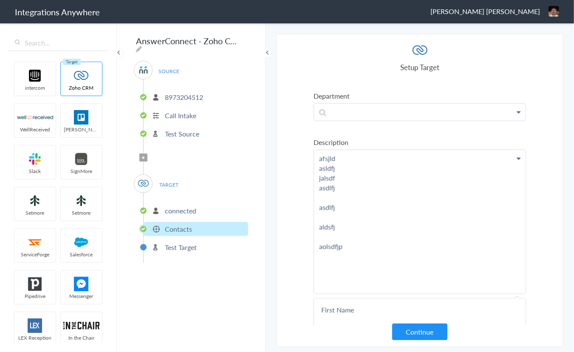
click at [279, 251] on section "Select Account 8973204512 Rename Delete (2 months ago) + connect Continue Setup…" at bounding box center [419, 190] width 287 height 313
click at [328, 170] on p "afsjld asldfj jalsdf asdlfj asdlfj aldsfj aolsdfjp" at bounding box center [420, 222] width 212 height 144
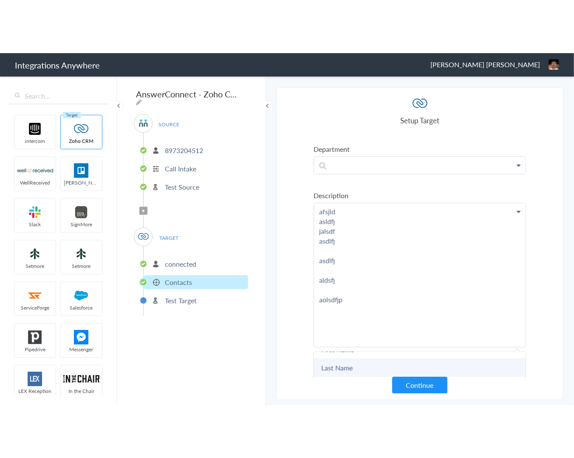
scroll to position [5, 0]
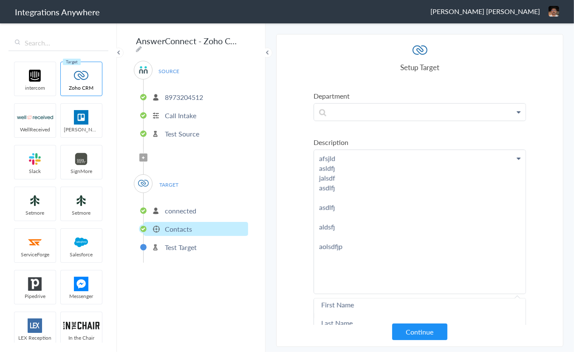
click at [327, 153] on p "afsjld asldfj jalsdf asdlfj asdlfj aldsfj aolsdfjp" at bounding box center [420, 222] width 212 height 144
click at [301, 170] on section "Select Account 8973204512 Rename Delete (2 months ago) + connect Continue Setup…" at bounding box center [419, 190] width 287 height 313
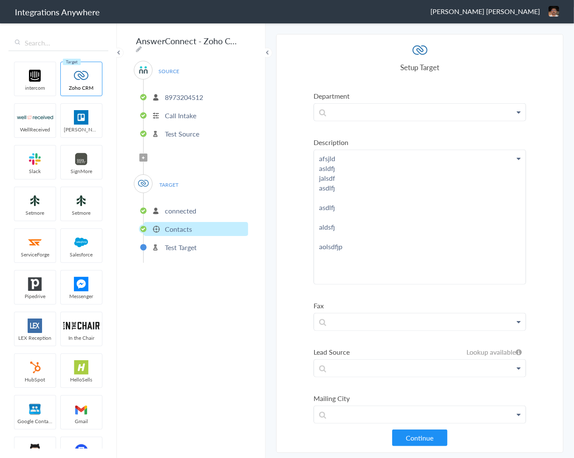
click at [554, 195] on section "Select Account 8973204512 Rename Delete (2 months ago) + connect Continue Setup…" at bounding box center [419, 243] width 287 height 418
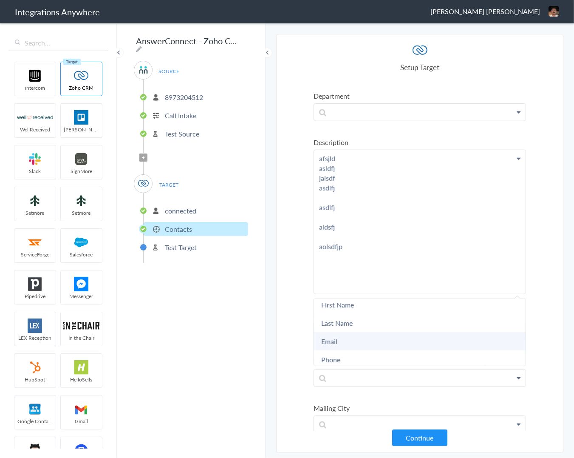
scroll to position [24, 0]
click at [295, 181] on section "Select Account 8973204512 Rename Delete (2 months ago) + connect Continue Setup…" at bounding box center [419, 243] width 287 height 418
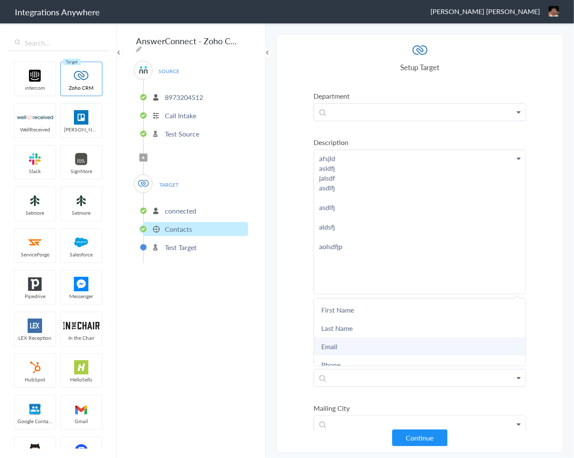
scroll to position [739, 0]
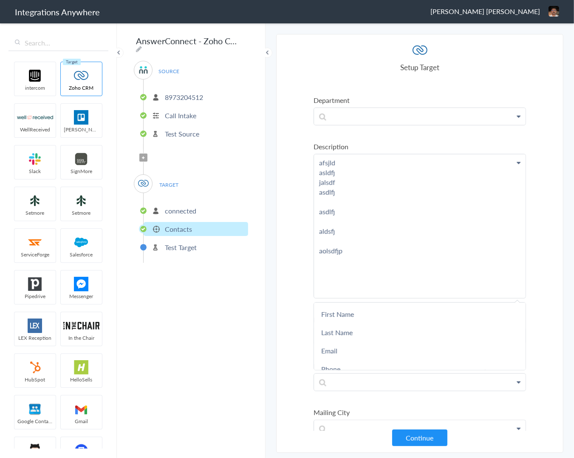
drag, startPoint x: 336, startPoint y: 166, endPoint x: 313, endPoint y: 165, distance: 23.4
click at [313, 165] on section "Select Account 8973204512 Rename Delete (2 months ago) + connect Continue Setup…" at bounding box center [419, 243] width 287 height 418
click at [288, 263] on section "Select Account 8973204512 Rename Delete (2 months ago) + connect Continue Setup…" at bounding box center [419, 243] width 287 height 418
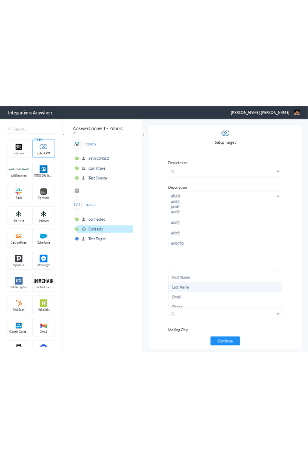
scroll to position [730, 0]
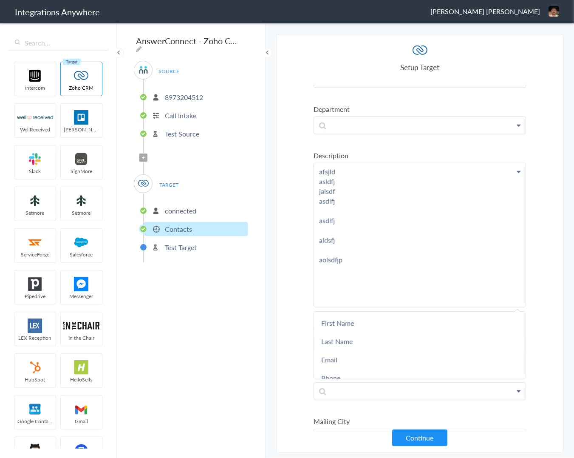
click at [294, 323] on section "Select Account 8973204512 Rename Delete (2 months ago) + connect Continue Setup…" at bounding box center [419, 243] width 287 height 418
click at [0, 0] on link "First Name" at bounding box center [0, 0] width 0 height 0
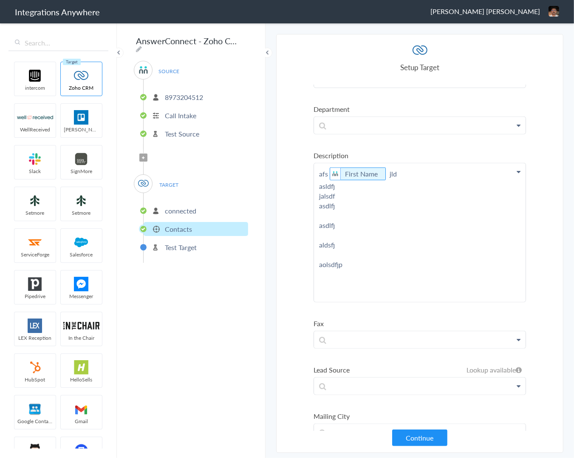
click at [277, 176] on section "Select Account 8973204512 Rename Delete (2 months ago) + connect Continue Setup…" at bounding box center [419, 243] width 287 height 418
click at [386, 168] on p "afs First Name jld asldfj jalsdf asdlfj asdlfj aldsfj aolsdfjp" at bounding box center [420, 237] width 212 height 148
click at [326, 192] on p "afs First Name jld asldfj jalsdf asdlfj asdlfj aldsfj aolsdfjp" at bounding box center [420, 237] width 212 height 148
click at [301, 209] on section "Select Account 8973204512 Rename Delete (2 months ago) + connect Continue Setup…" at bounding box center [419, 243] width 287 height 418
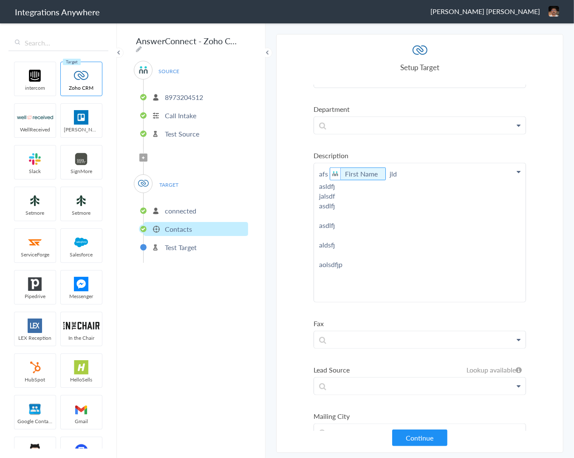
click at [301, 209] on section "Select Account 8973204512 Rename Delete (2 months ago) + connect Continue Setup…" at bounding box center [419, 243] width 287 height 418
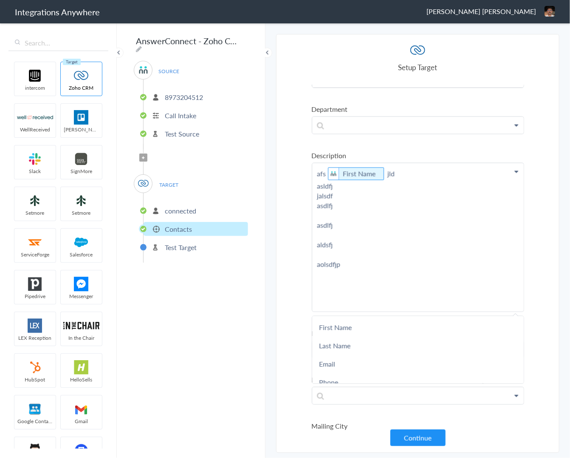
click at [325, 214] on p "afs First Name jld asldfj jalsdf asdlfj asdlfj aldsfj aolsdfjp" at bounding box center [418, 237] width 212 height 148
click at [357, 201] on p "afs First Name jld asldfj jalsdf asdlfj asdlfj aldsfj aolsdfjp" at bounding box center [418, 237] width 212 height 148
click at [296, 210] on section "Select Account 8973204512 Rename Delete (2 months ago) + connect Continue Setup…" at bounding box center [417, 243] width 283 height 418
click at [299, 201] on section "Select Account 8973204512 Rename Delete (2 months ago) + connect Continue Setup…" at bounding box center [417, 243] width 283 height 418
click at [282, 243] on section "Select Account 8973204512 Rename Delete (2 months ago) + connect Continue Setup…" at bounding box center [417, 243] width 283 height 418
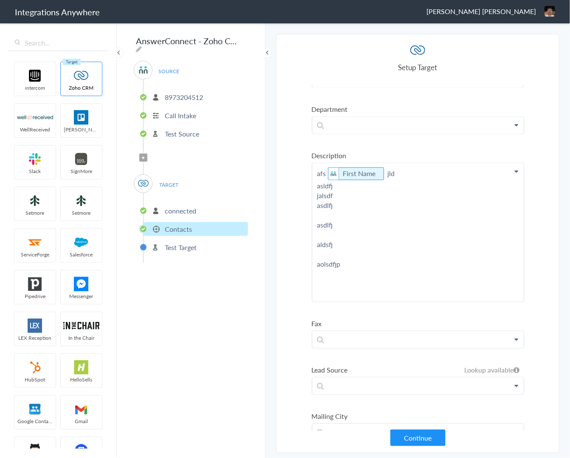
click at [279, 241] on section "Select Account 8973204512 Rename Delete (2 months ago) + connect Continue Setup…" at bounding box center [417, 243] width 283 height 418
click at [286, 218] on section "Select Account 8973204512 Rename Delete (2 months ago) + connect Continue Setup…" at bounding box center [417, 243] width 283 height 418
click at [359, 171] on link "First Name" at bounding box center [359, 174] width 33 height 10
click at [294, 229] on section "Select Account 8973204512 Rename Delete (2 months ago) + connect Continue Setup…" at bounding box center [417, 243] width 283 height 418
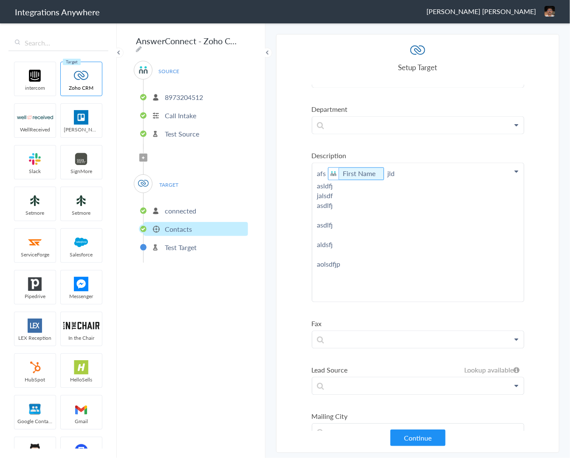
click at [324, 200] on p "afs First Name jld asldfj jalsdf asdlfj asdlfj aldsfj aolsdfjp" at bounding box center [418, 237] width 212 height 148
click at [326, 201] on p "afs First Name jld asldfj jalsdf as dlfj asdlfj aldsfj aolsdfjp" at bounding box center [418, 222] width 212 height 119
click at [325, 201] on p "afs First Name jld asldfj jalsdf as dlfj asdlfj aldsfj aolsdfj" at bounding box center [418, 217] width 212 height 109
click at [294, 228] on section "Select Account 8973204512 Rename Delete (2 months ago) + connect Continue Setup…" at bounding box center [417, 243] width 283 height 418
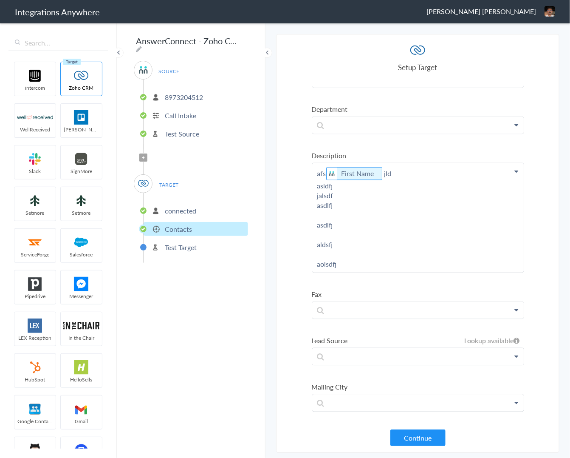
click at [273, 231] on main "The system encountered four errors. Check More Trigger Connect Action Setup Tes…" at bounding box center [418, 239] width 305 height 435
click at [275, 237] on main "The system encountered four errors. Check More Trigger Connect Action Setup Tes…" at bounding box center [418, 239] width 305 height 435
click at [292, 262] on section "Select Account 8973204512 Rename Delete (2 months ago) + connect Continue Setup…" at bounding box center [417, 243] width 283 height 418
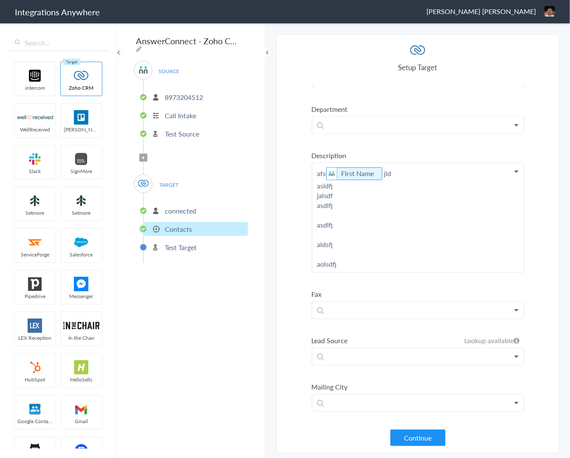
click at [290, 263] on section "Select Account 8973204512 Rename Delete (2 months ago) + connect Continue Setup…" at bounding box center [417, 243] width 283 height 418
click at [333, 201] on p "afs First Name jld asldfj jalsdf asdlfj asdlfj aldsfj aolsdfj" at bounding box center [418, 217] width 212 height 109
click at [335, 191] on p "afs First Name jld asldfj jalsdf asdlfj asdlfj aldsfj aolsdfj" at bounding box center [418, 217] width 212 height 109
click at [301, 212] on section "Select Account 8973204512 Rename Delete (2 months ago) + connect Continue Setup…" at bounding box center [417, 243] width 283 height 418
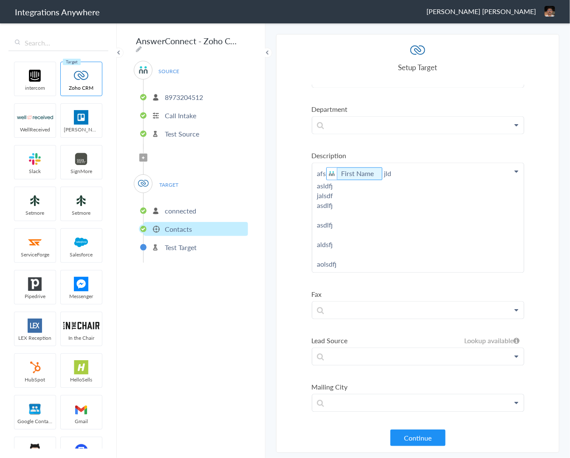
click at [268, 249] on main "The system encountered four errors. Check More Trigger Connect Action Setup Tes…" at bounding box center [418, 239] width 305 height 435
click at [269, 253] on main "The system encountered four errors. Check More Trigger Connect Action Setup Tes…" at bounding box center [418, 239] width 305 height 435
click at [280, 249] on section "Select Account 8973204512 Rename Delete (2 months ago) + connect Continue Setup…" at bounding box center [417, 243] width 283 height 418
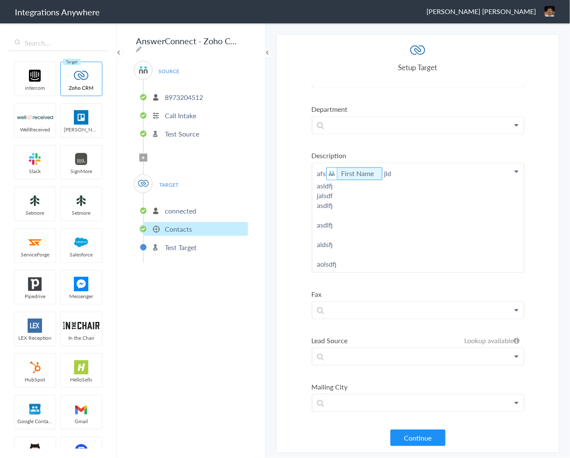
click at [364, 186] on p "afs First Name jld asldfj jalsdf asdlfj asdlfj aldsfj aolsdfj" at bounding box center [418, 217] width 212 height 109
click at [407, 169] on p "afs First Name jld asldfj jalsdf asdlfj asdlfj aldsfj aolsdfj" at bounding box center [418, 217] width 212 height 109
click at [239, 234] on ul "connected Contacts Test Target" at bounding box center [195, 228] width 105 height 70
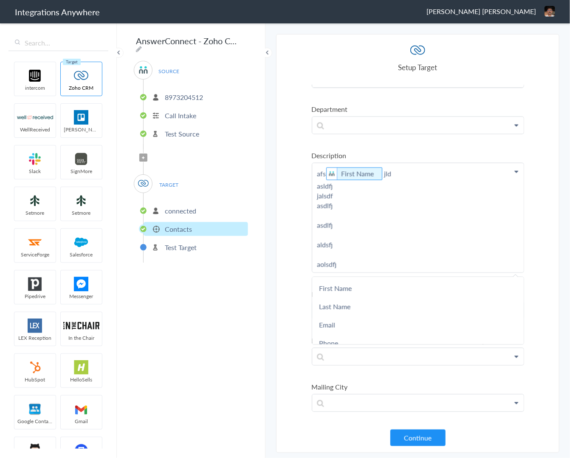
click at [272, 226] on main "The system encountered four errors. Check More Trigger Connect Action Setup Tes…" at bounding box center [418, 239] width 305 height 435
click at [0, 0] on link "Last Name" at bounding box center [0, 0] width 0 height 0
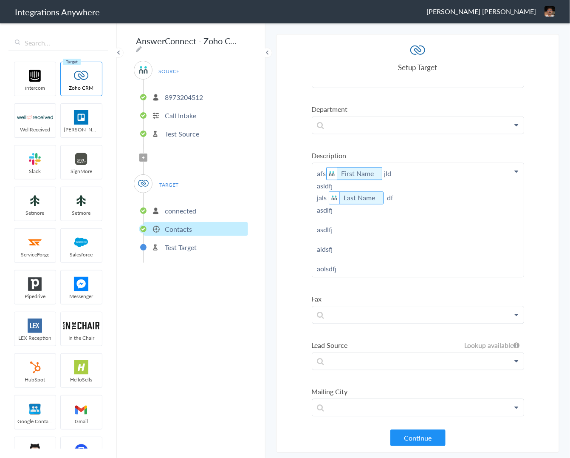
click at [280, 237] on section "Select Account 8973204512 Rename Delete (2 months ago) + connect Continue Setup…" at bounding box center [417, 243] width 283 height 418
click at [281, 240] on section "Select Account 8973204512 Rename Delete (2 months ago) + connect Continue Setup…" at bounding box center [417, 243] width 283 height 418
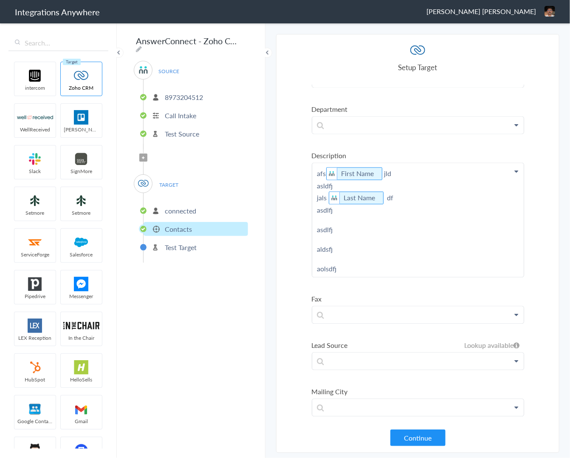
click at [281, 240] on section "Select Account 8973204512 Rename Delete (2 months ago) + connect Continue Setup…" at bounding box center [417, 243] width 283 height 418
click at [283, 248] on section "Select Account 8973204512 Rename Delete (2 months ago) + connect Continue Setup…" at bounding box center [417, 243] width 283 height 418
click at [281, 247] on section "Select Account 8973204512 Rename Delete (2 months ago) + connect Continue Setup…" at bounding box center [417, 243] width 283 height 418
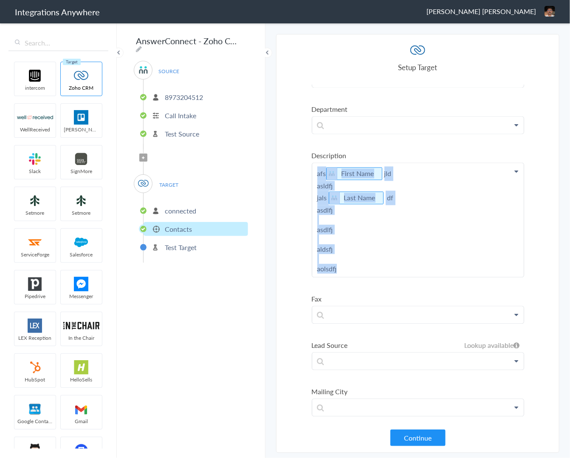
drag, startPoint x: 348, startPoint y: 260, endPoint x: 315, endPoint y: 175, distance: 91.2
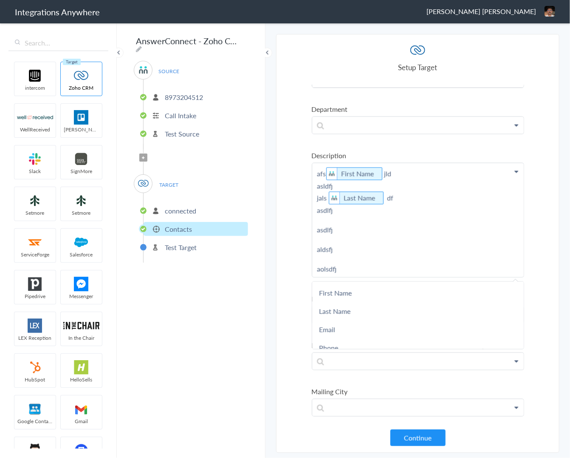
click at [294, 178] on section "Select Account 8973204512 Rename Delete (2 months ago) + connect Continue Setup…" at bounding box center [417, 243] width 283 height 418
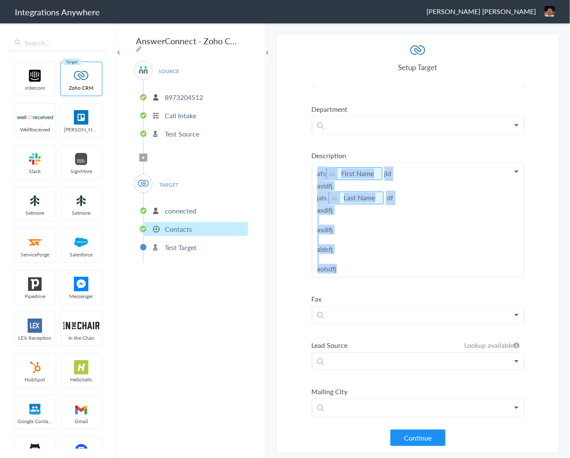
drag, startPoint x: 347, startPoint y: 264, endPoint x: 317, endPoint y: 161, distance: 107.5
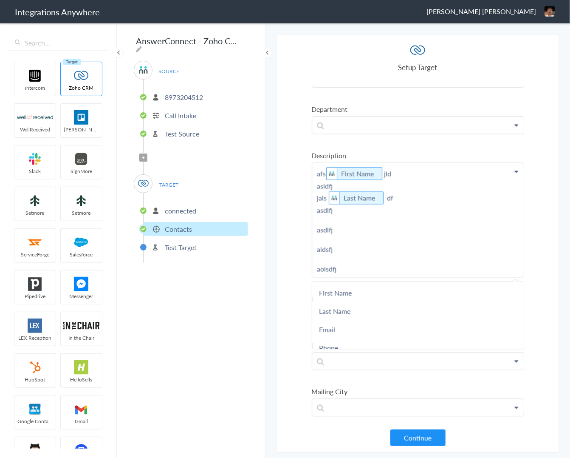
click at [288, 215] on section "Select Account 8973204512 Rename Delete (2 months ago) + connect Continue Setup…" at bounding box center [417, 243] width 283 height 418
drag, startPoint x: 339, startPoint y: 233, endPoint x: 322, endPoint y: 221, distance: 20.7
click at [325, 194] on p "afs First Name jld asldfj jals Last Name df asdlfj aldsfj aolsdfj" at bounding box center [418, 215] width 212 height 104
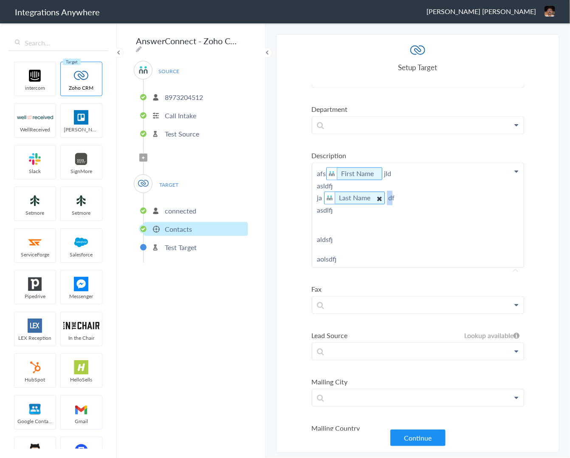
drag, startPoint x: 381, startPoint y: 195, endPoint x: 360, endPoint y: 197, distance: 21.3
click at [339, 193] on p "afs First Name jld asldfj ja Last Name df asdlfj aldsfj aolsdfj" at bounding box center [418, 215] width 212 height 104
click at [382, 208] on p "afs First Name jld asldfj ja Last Name df asdlfj aldsfj aolsdfj" at bounding box center [418, 215] width 212 height 104
click at [377, 192] on p "afs First Name jld asldfj ja Last Name df asdlfj aldsfj aolsdfj" at bounding box center [418, 215] width 212 height 104
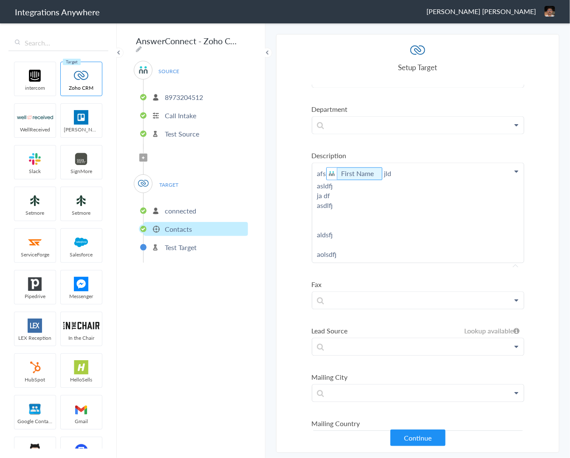
click at [347, 182] on p "afs First Name jld asldfj ja df asdlfj aldsfj aolsdfj" at bounding box center [418, 212] width 212 height 99
click at [381, 169] on p "afs First Name jld asldf ja df asdlfj aldsfj aolsdfj" at bounding box center [418, 212] width 212 height 99
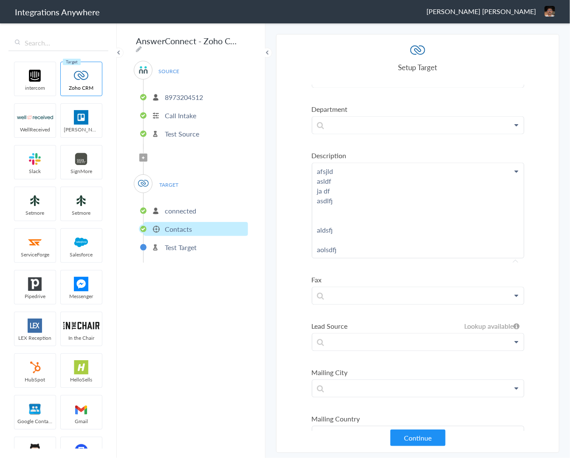
click at [286, 192] on section "Select Account 8973204512 Rename Delete (2 months ago) + connect Continue Setup…" at bounding box center [417, 243] width 283 height 418
click at [288, 182] on section "Select Account 8973204512 Rename Delete (2 months ago) + connect Continue Setup…" at bounding box center [417, 243] width 283 height 418
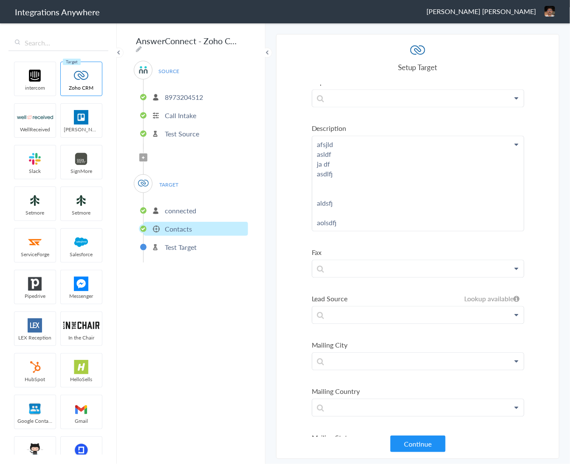
scroll to position [827, 0]
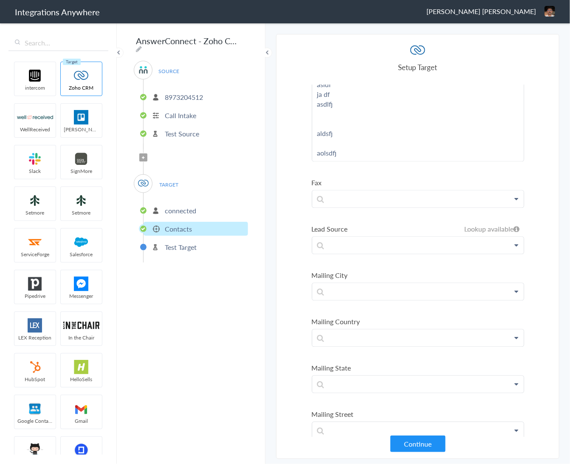
drag, startPoint x: 459, startPoint y: 223, endPoint x: 512, endPoint y: 221, distance: 53.6
click at [512, 224] on li "Lead Source Lookup available Lookup available Zoho CRM -None- Advertisement Col…" at bounding box center [418, 239] width 212 height 30
click at [544, 227] on section "Select Account 8973204512 Rename Delete (2 months ago) + connect Continue Setup…" at bounding box center [417, 246] width 283 height 425
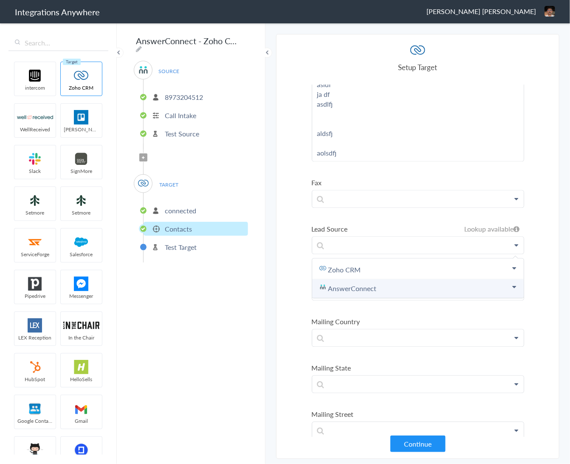
click at [0, 0] on link "AnswerConnect" at bounding box center [0, 0] width 0 height 0
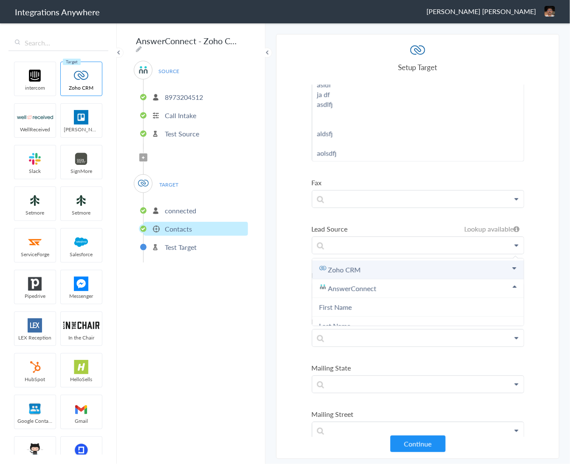
click at [0, 0] on link "Zoho CRM" at bounding box center [0, 0] width 0 height 0
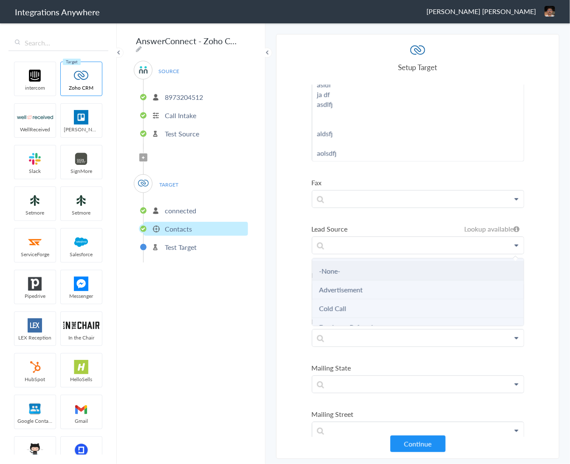
scroll to position [0, 0]
click at [0, 0] on link "Zoho CRM" at bounding box center [0, 0] width 0 height 0
click at [0, 0] on link "AnswerConnect" at bounding box center [0, 0] width 0 height 0
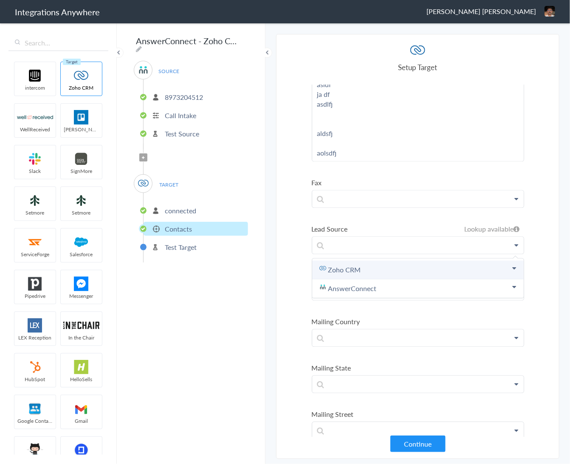
click at [0, 0] on link "Zoho CRM" at bounding box center [0, 0] width 0 height 0
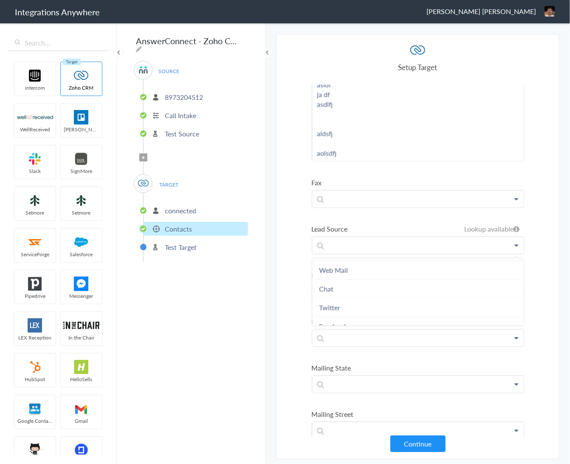
scroll to position [342, 0]
click at [0, 0] on link "AnswerConnect" at bounding box center [0, 0] width 0 height 0
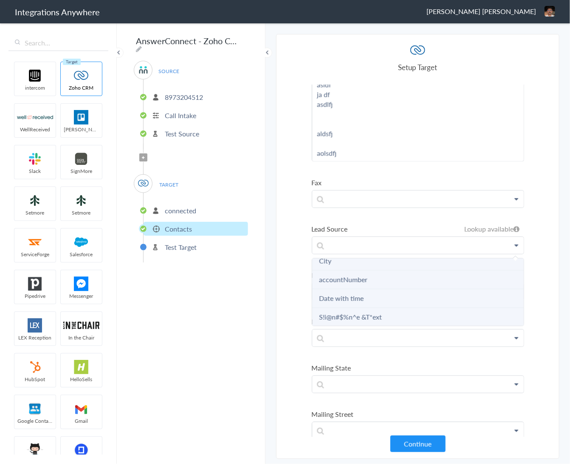
scroll to position [1019, 0]
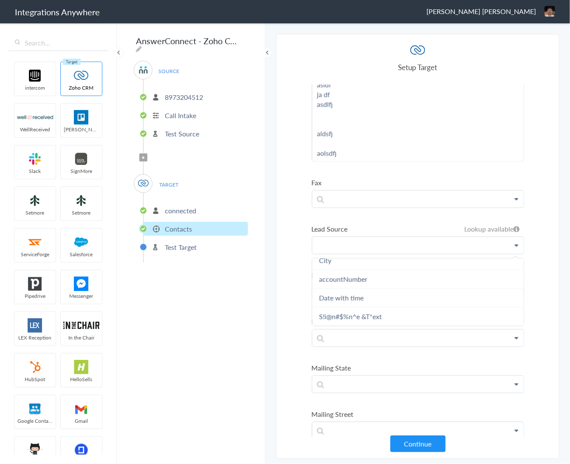
click at [339, 238] on p at bounding box center [418, 245] width 212 height 17
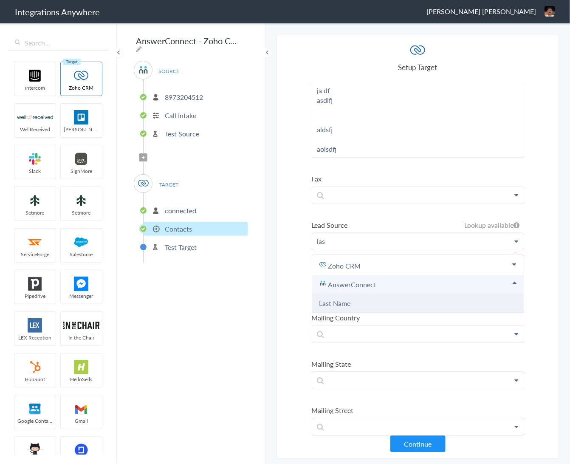
scroll to position [836, 0]
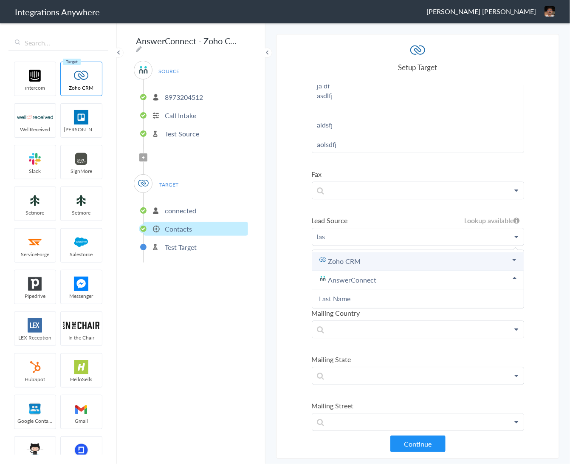
click at [0, 0] on link "Zoho CRM" at bounding box center [0, 0] width 0 height 0
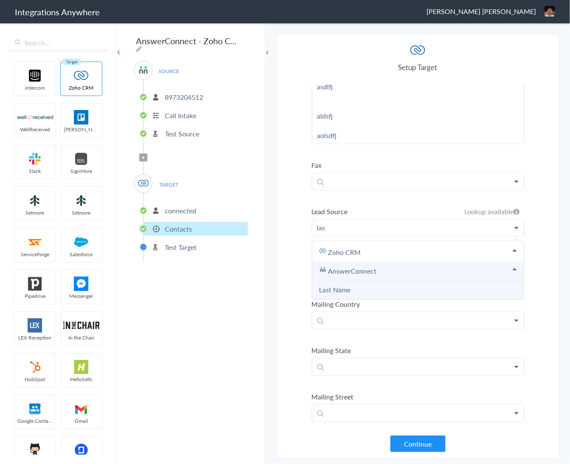
scroll to position [836, 0]
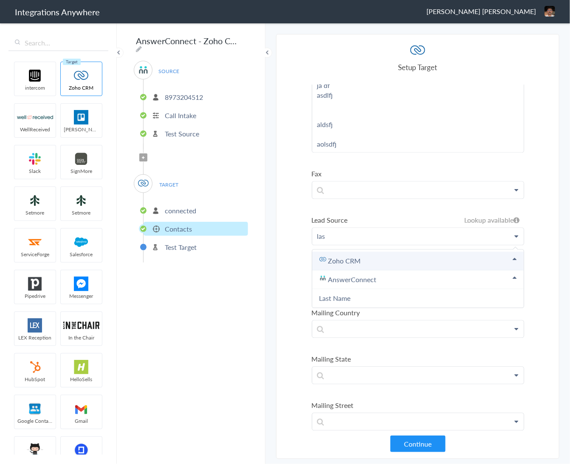
click at [0, 0] on link "Zoho CRM" at bounding box center [0, 0] width 0 height 0
click at [339, 234] on p "las" at bounding box center [418, 236] width 212 height 17
drag, startPoint x: 328, startPoint y: 229, endPoint x: 312, endPoint y: 229, distance: 15.7
click at [312, 229] on p "la" at bounding box center [418, 236] width 212 height 17
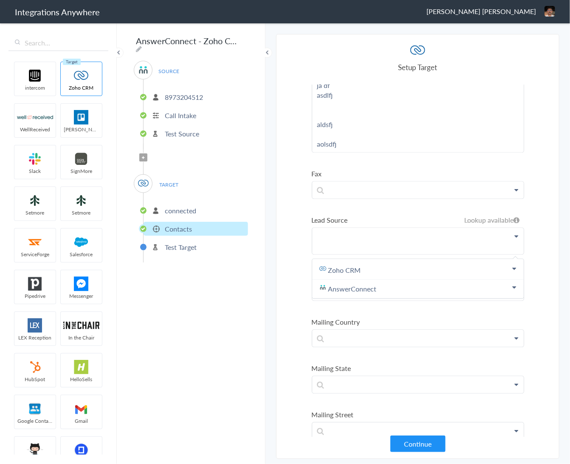
click at [283, 226] on section "Select Account 8973204512 Rename Delete (2 months ago) + connect Continue Setup…" at bounding box center [417, 246] width 283 height 425
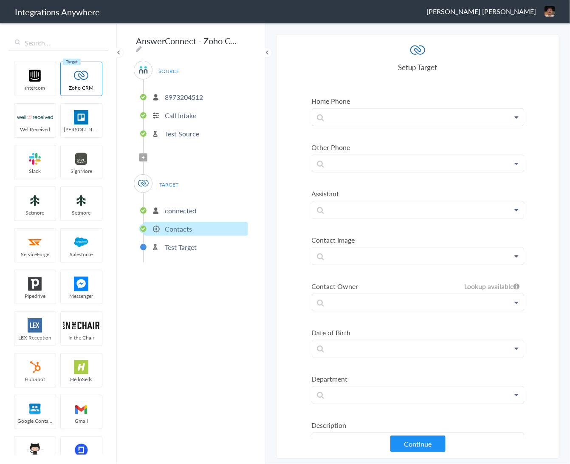
scroll to position [469, 0]
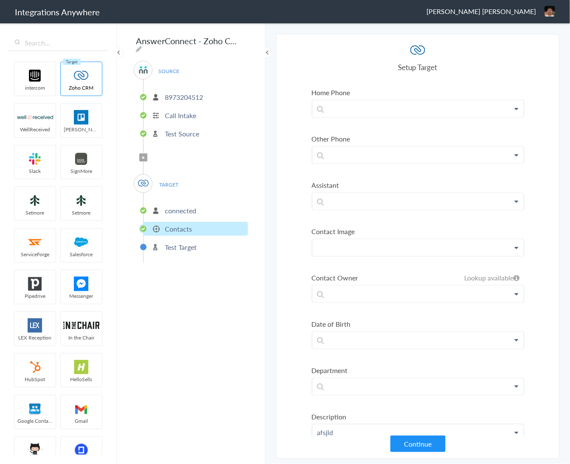
click at [293, 202] on section "Select Account 8973204512 Rename Delete (2 months ago) + connect Continue Setup…" at bounding box center [417, 246] width 283 height 425
drag, startPoint x: 321, startPoint y: 245, endPoint x: 298, endPoint y: 243, distance: 22.6
click at [308, 244] on section "Select Account 8973204512 Rename Delete (2 months ago) + connect Continue Setup…" at bounding box center [417, 246] width 283 height 425
click at [257, 241] on div "AnswerConnect - Zoho CRM SOURCE 8973204512 Call Intake Test Source Filter Appli…" at bounding box center [191, 243] width 149 height 442
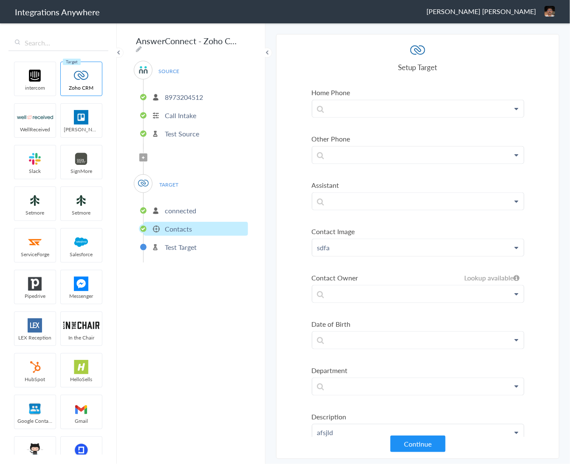
click at [257, 237] on div "AnswerConnect - Zoho CRM SOURCE 8973204512 Call Intake Test Source Filter Appli…" at bounding box center [191, 243] width 149 height 442
click at [275, 236] on main "The system encountered four errors. Check More Trigger Connect Action Setup Tes…" at bounding box center [418, 243] width 305 height 442
click at [291, 237] on section "Select Account 8973204512 Rename Delete (2 months ago) + connect Continue Setup…" at bounding box center [417, 246] width 283 height 425
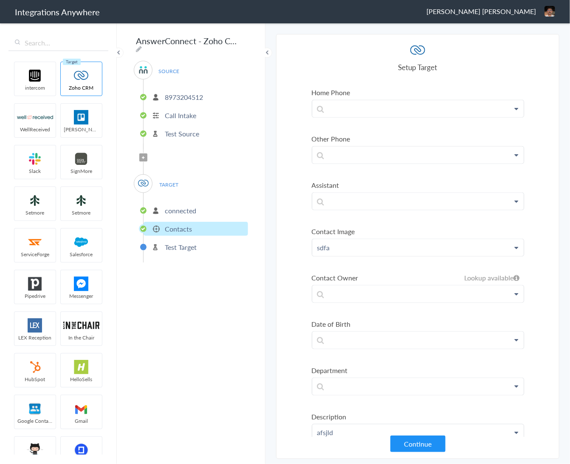
click at [293, 247] on section "Select Account 8973204512 Rename Delete (2 months ago) + connect Continue Setup…" at bounding box center [417, 246] width 283 height 425
click at [289, 271] on section "Select Account 8973204512 Rename Delete (2 months ago) + connect Continue Setup…" at bounding box center [417, 246] width 283 height 425
click at [294, 272] on section "Select Account 8973204512 Rename Delete (2 months ago) + connect Continue Setup…" at bounding box center [417, 246] width 283 height 425
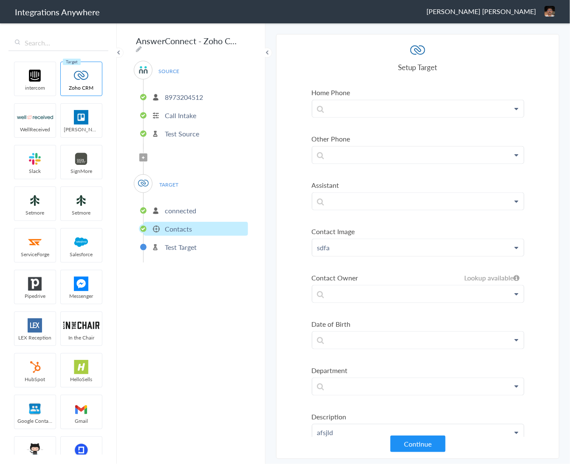
click at [294, 272] on section "Select Account 8973204512 Rename Delete (2 months ago) + connect Continue Setup…" at bounding box center [417, 246] width 283 height 425
click at [294, 270] on section "Select Account 8973204512 Rename Delete (2 months ago) + connect Continue Setup…" at bounding box center [417, 246] width 283 height 425
click at [296, 272] on section "Select Account 8973204512 Rename Delete (2 months ago) + connect Continue Setup…" at bounding box center [417, 246] width 283 height 425
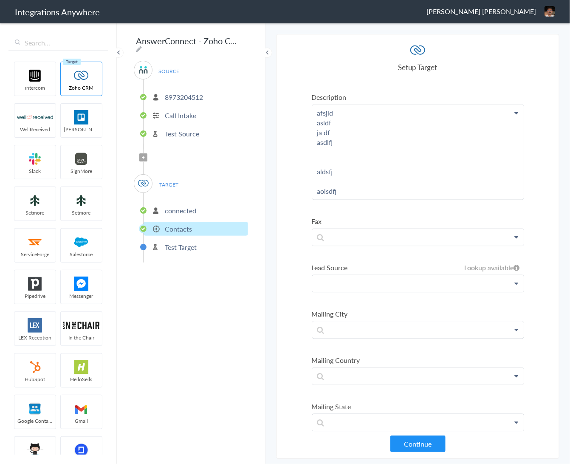
scroll to position [797, 0]
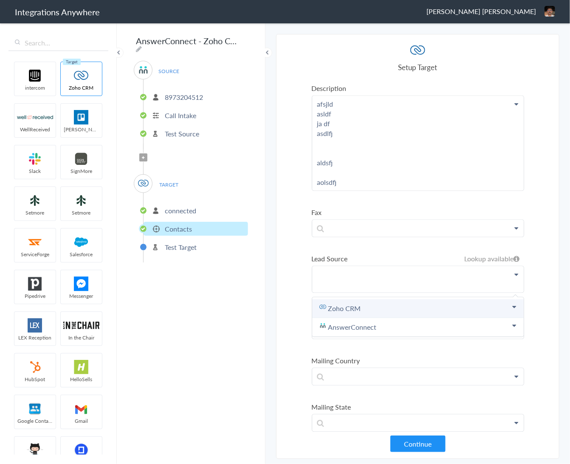
click at [0, 0] on link "Zoho CRM" at bounding box center [0, 0] width 0 height 0
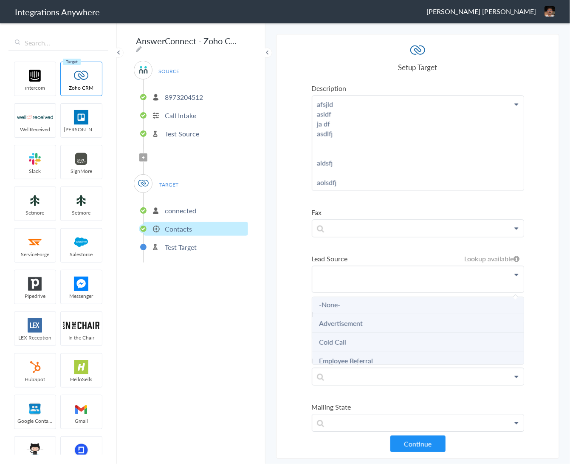
scroll to position [46, 0]
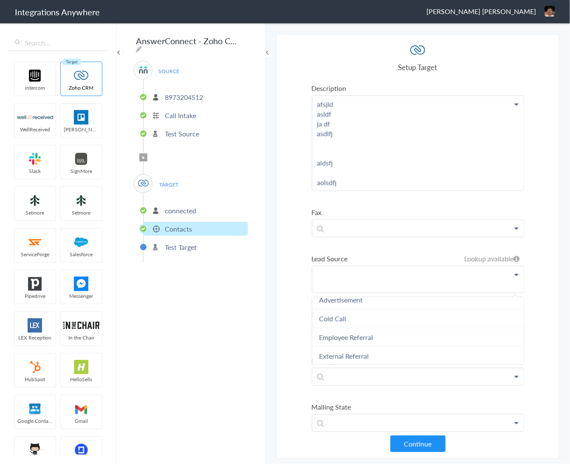
click at [290, 293] on section "Select Account 8973204512 Rename Delete (2 months ago) + connect Continue Setup…" at bounding box center [417, 246] width 283 height 425
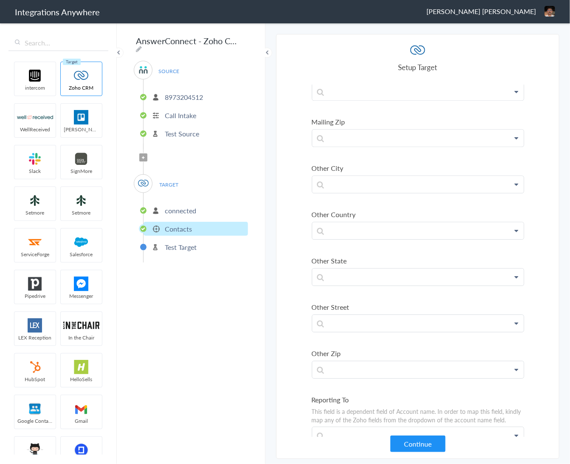
scroll to position [1343, 0]
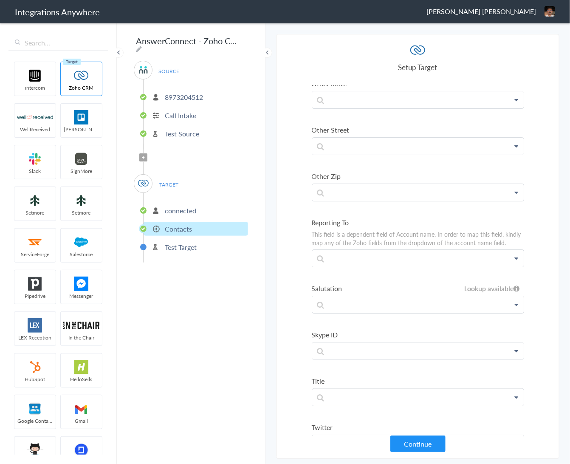
click at [291, 264] on section "Select Account 8973204512 Rename Delete (2 months ago) + connect Continue Setup…" at bounding box center [417, 246] width 283 height 425
click at [292, 263] on section "Select Account 8973204512 Rename Delete (2 months ago) + connect Continue Setup…" at bounding box center [417, 246] width 283 height 425
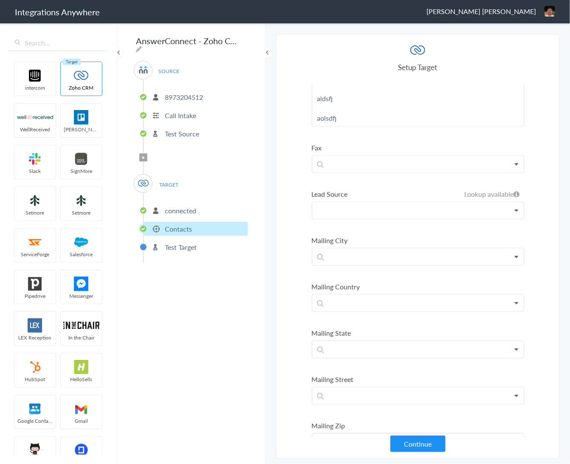
scroll to position [749, 0]
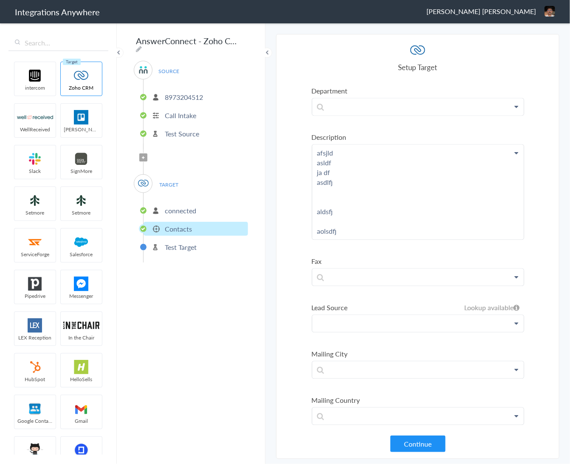
click at [285, 313] on section "Select Account 8973204512 Rename Delete (2 months ago) + connect Continue Setup…" at bounding box center [417, 246] width 283 height 425
click at [287, 303] on section "Select Account 8973204512 Rename Delete (2 months ago) + connect Continue Setup…" at bounding box center [417, 246] width 283 height 425
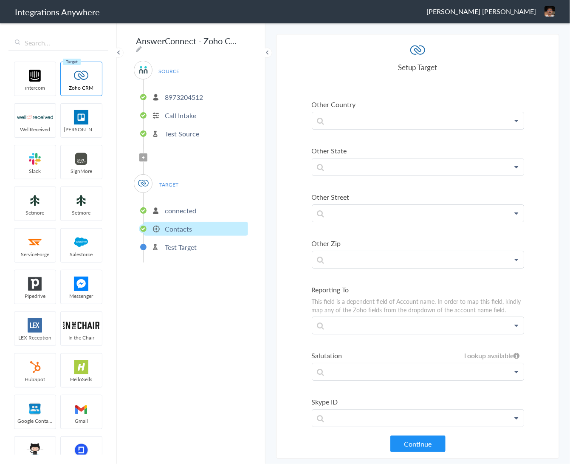
scroll to position [1293, 0]
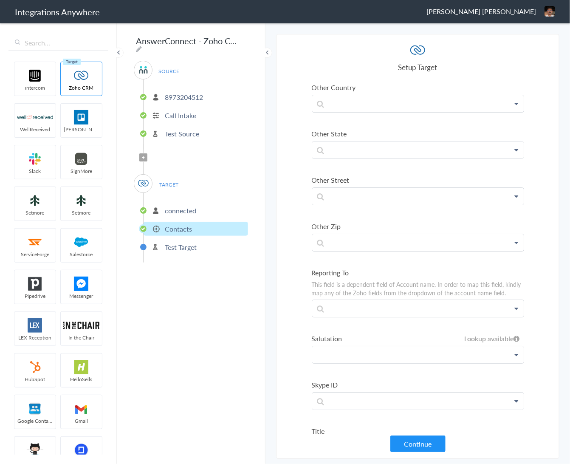
click at [284, 324] on section "Select Account 8973204512 Rename Delete (2 months ago) + connect Continue Setup…" at bounding box center [417, 246] width 283 height 425
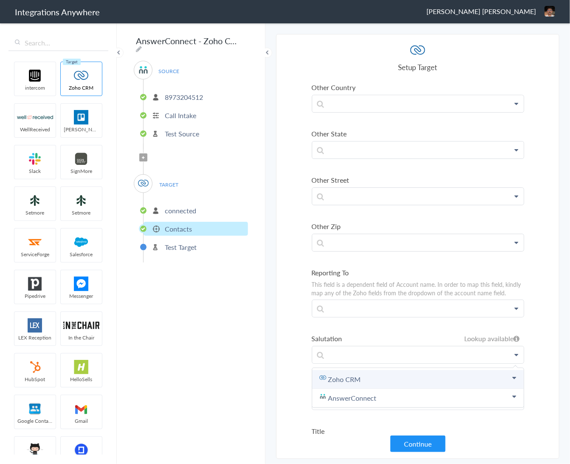
click at [0, 0] on link "Zoho CRM" at bounding box center [0, 0] width 0 height 0
click at [359, 333] on label "Salutation" at bounding box center [418, 338] width 212 height 10
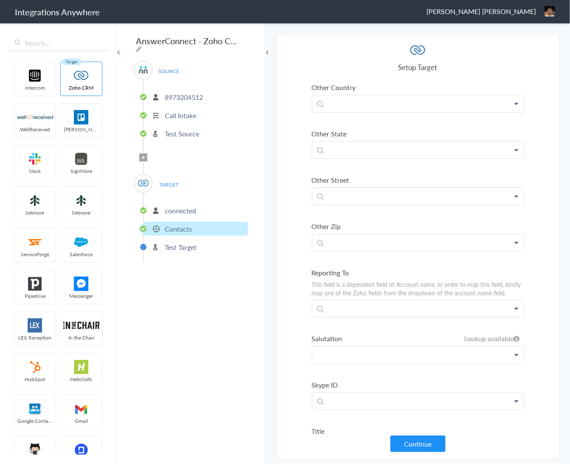
click at [287, 322] on section "Select Account 8973204512 Rename Delete (2 months ago) + connect Continue Setup…" at bounding box center [417, 246] width 283 height 425
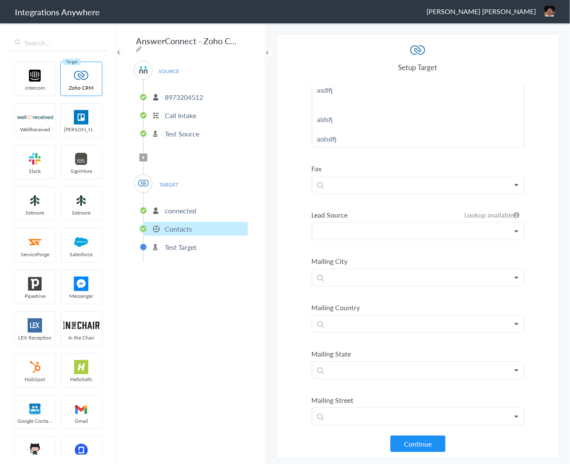
scroll to position [806, 0]
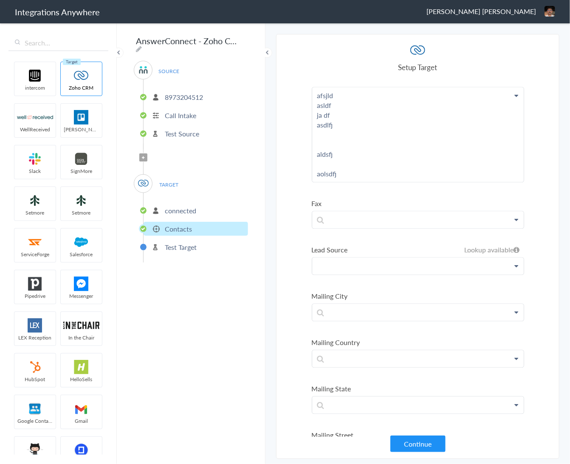
click at [286, 263] on section "Select Account 8973204512 Rename Delete (2 months ago) + connect Continue Setup…" at bounding box center [417, 246] width 283 height 425
click at [279, 232] on section "Select Account 8973204512 Rename Delete (2 months ago) + connect Continue Setup…" at bounding box center [417, 246] width 283 height 425
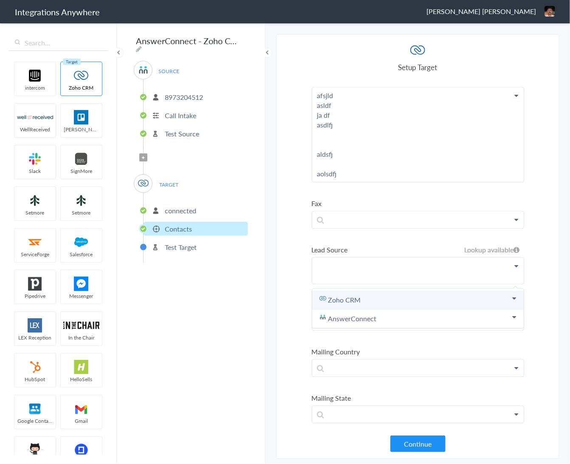
click at [0, 0] on link "Zoho CRM" at bounding box center [0, 0] width 0 height 0
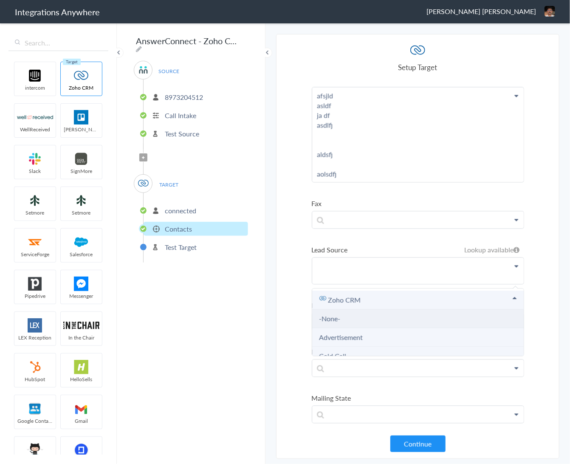
click at [358, 310] on li "-None-" at bounding box center [418, 318] width 212 height 19
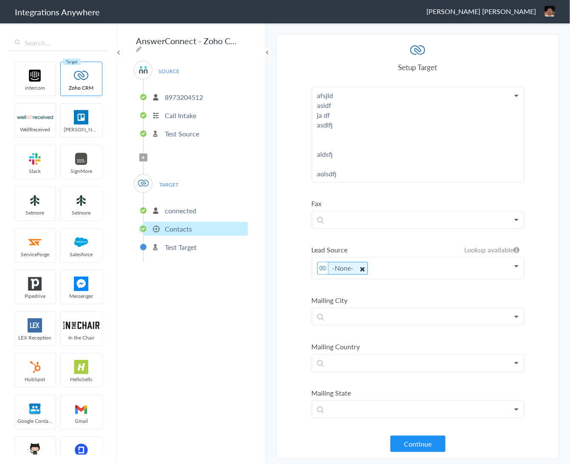
click at [362, 263] on icon at bounding box center [361, 268] width 9 height 11
click at [289, 253] on section "Select Account 8973204512 Rename Delete (2 months ago) + connect Continue Setup…" at bounding box center [417, 246] width 283 height 425
click at [288, 249] on section "Select Account 8973204512 Rename Delete (2 months ago) + connect Continue Setup…" at bounding box center [417, 246] width 283 height 425
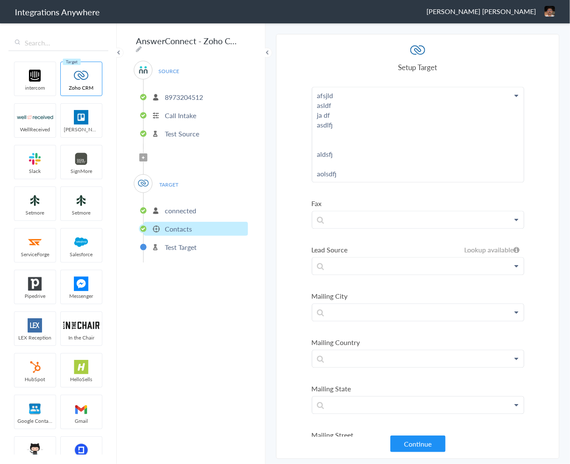
click at [290, 252] on section "Select Account 8973204512 Rename Delete (2 months ago) + connect Continue Setup…" at bounding box center [417, 246] width 283 height 425
